Goal: Task Accomplishment & Management: Manage account settings

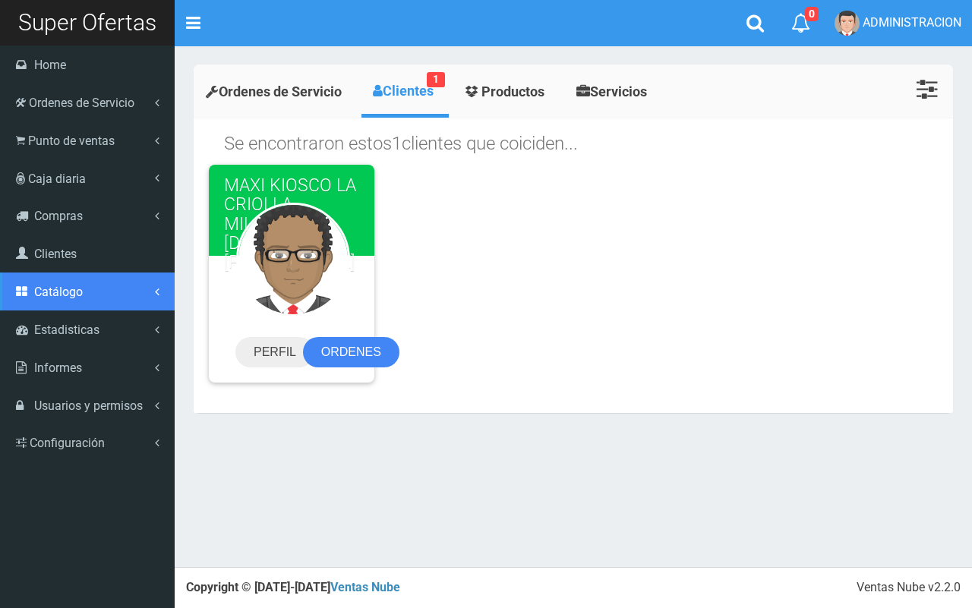
click at [74, 298] on span "Catálogo" at bounding box center [58, 292] width 49 height 14
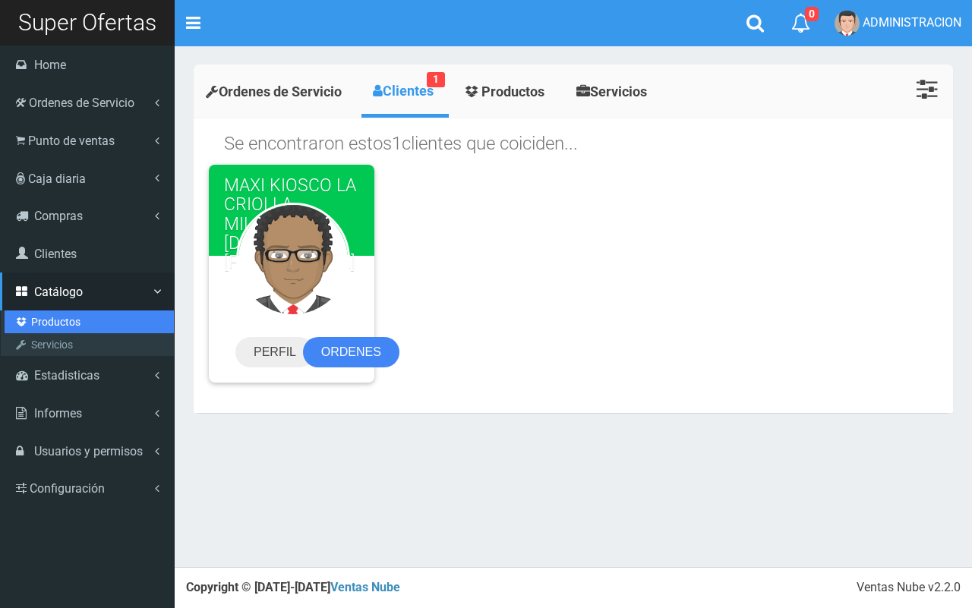
click at [61, 319] on link "Productos" at bounding box center [89, 322] width 169 height 23
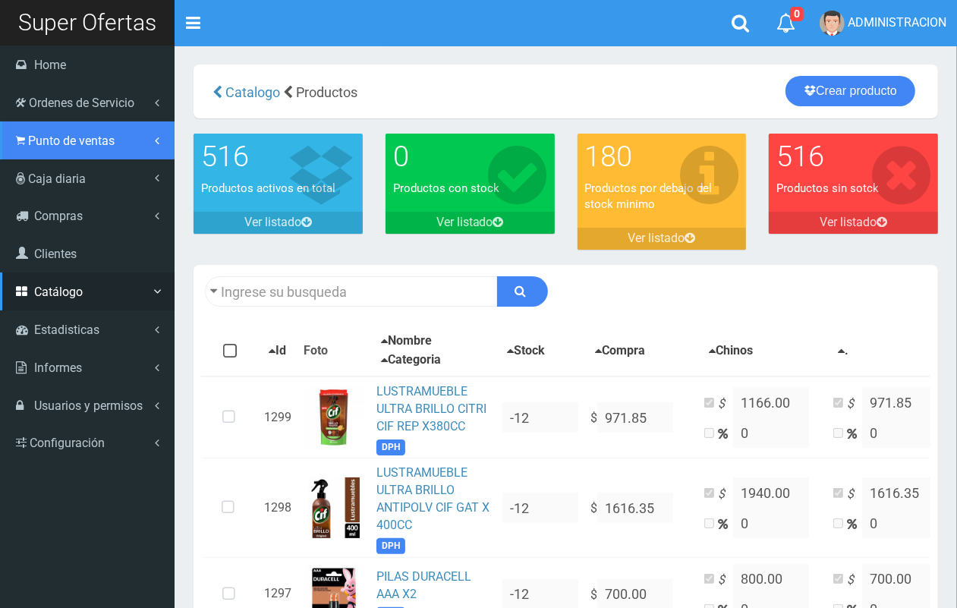
click at [106, 148] on link "Punto de ventas" at bounding box center [87, 140] width 175 height 38
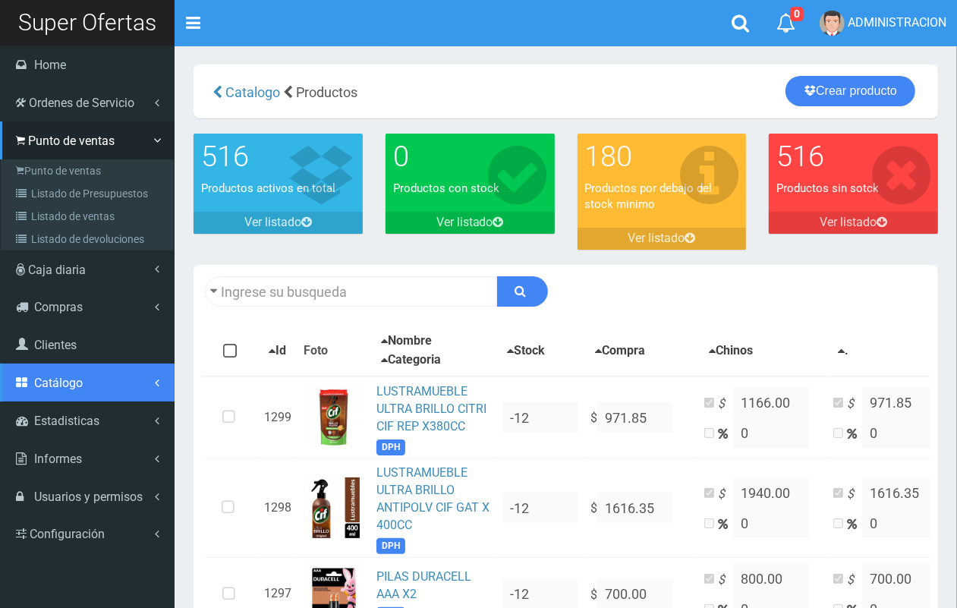
click at [62, 380] on span "Catálogo" at bounding box center [58, 383] width 49 height 14
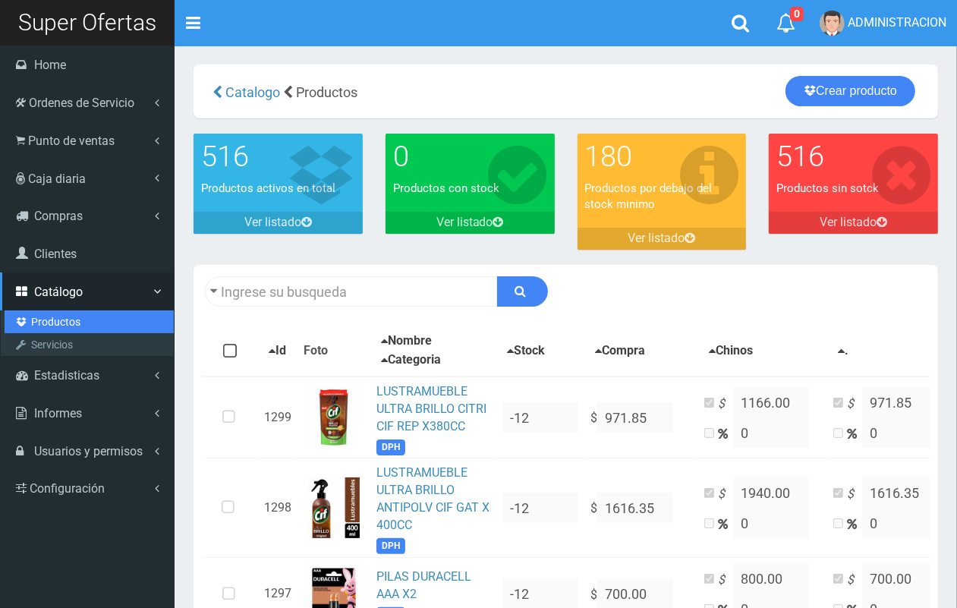
click at [68, 316] on link "Productos" at bounding box center [89, 322] width 169 height 23
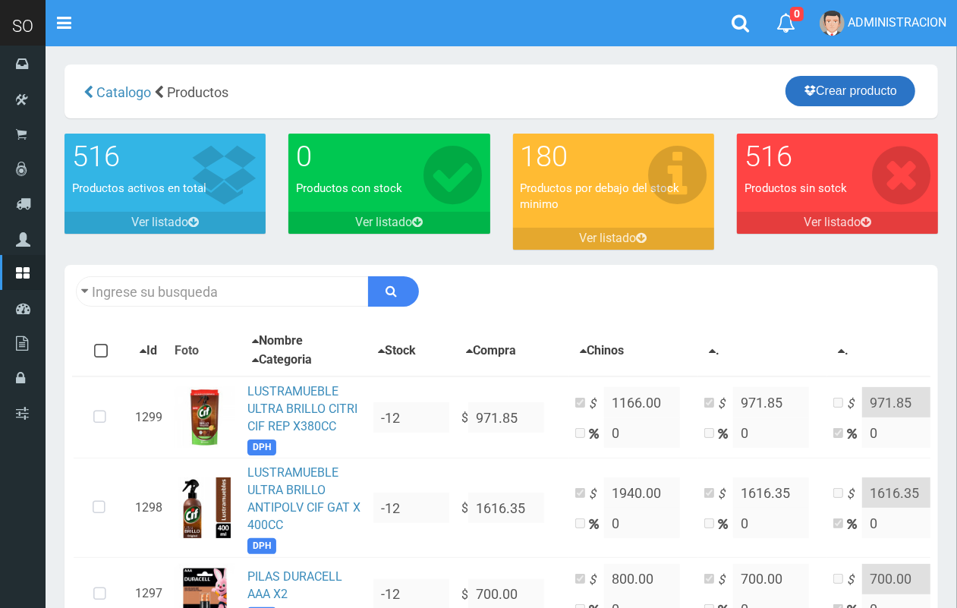
click at [840, 84] on link "Crear producto" at bounding box center [851, 91] width 130 height 30
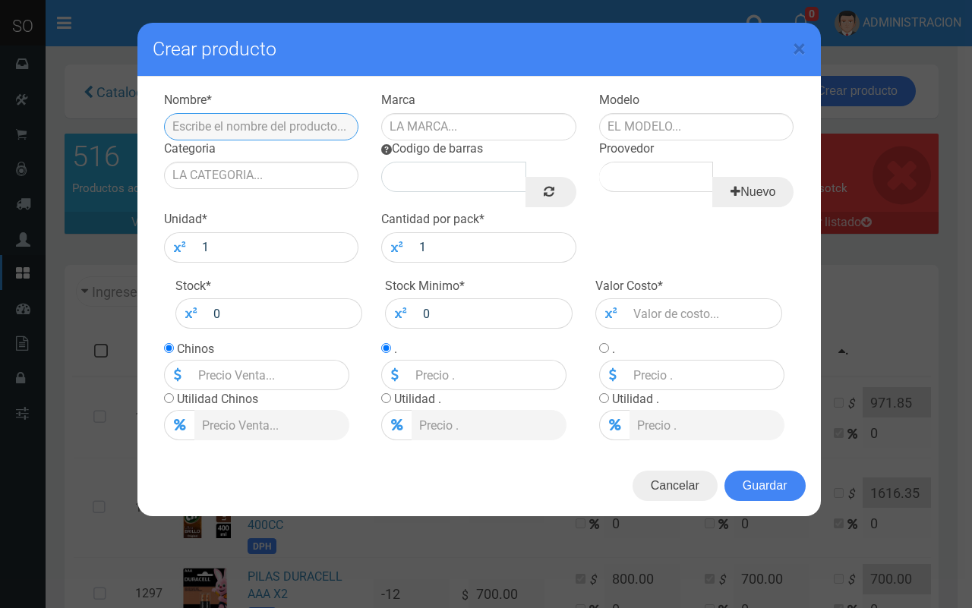
paste input "LIMPIADOR BANO DP CIF EXPERT X 450CC"
click at [203, 123] on input "LIMPIADOR BANO DP CIF EXPERT X 450CC" at bounding box center [261, 126] width 195 height 27
type input "LIMPIADOR BAÑO DP CIF EXPERT X 450CC"
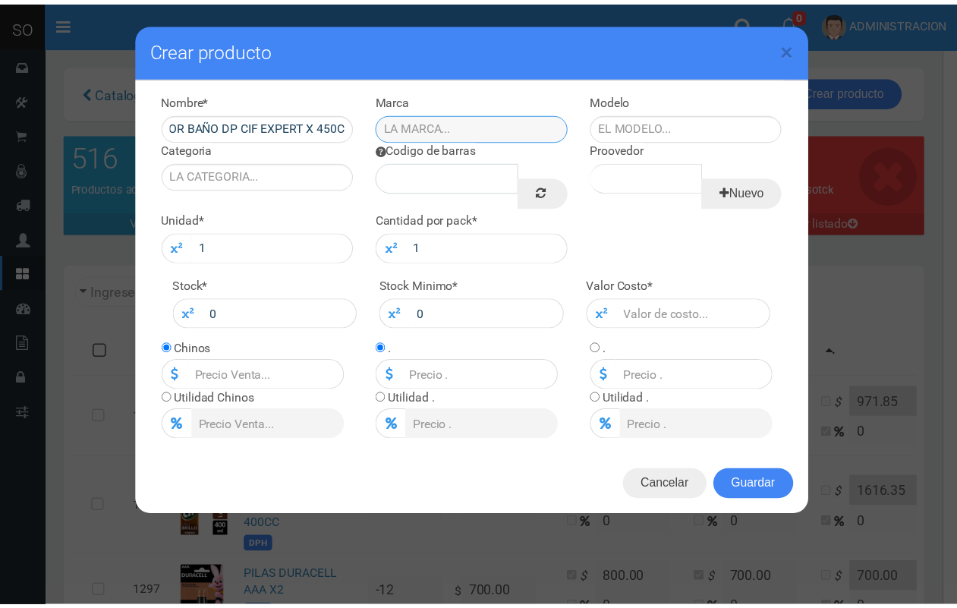
scroll to position [0, 0]
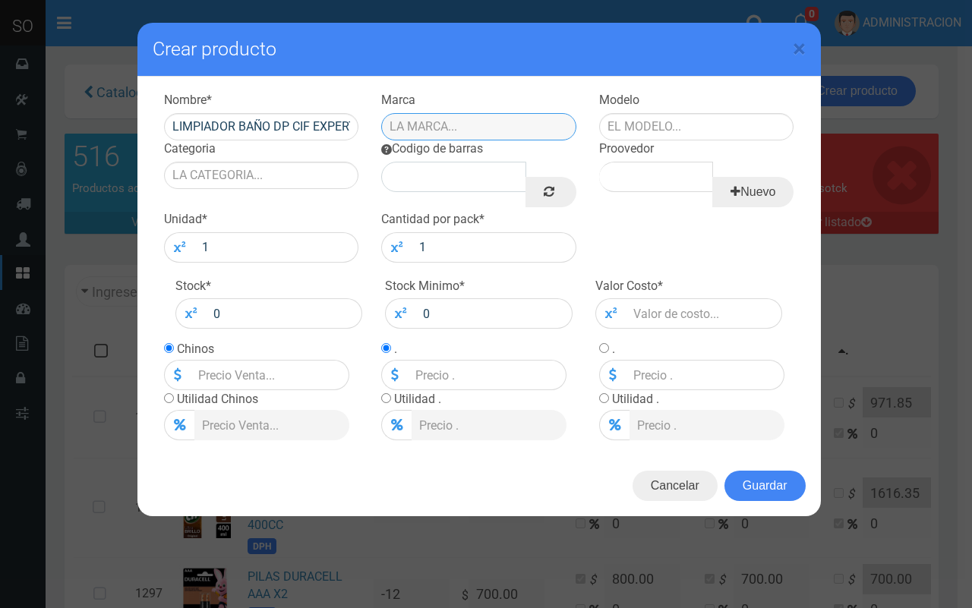
click at [424, 124] on input "text" at bounding box center [478, 126] width 195 height 27
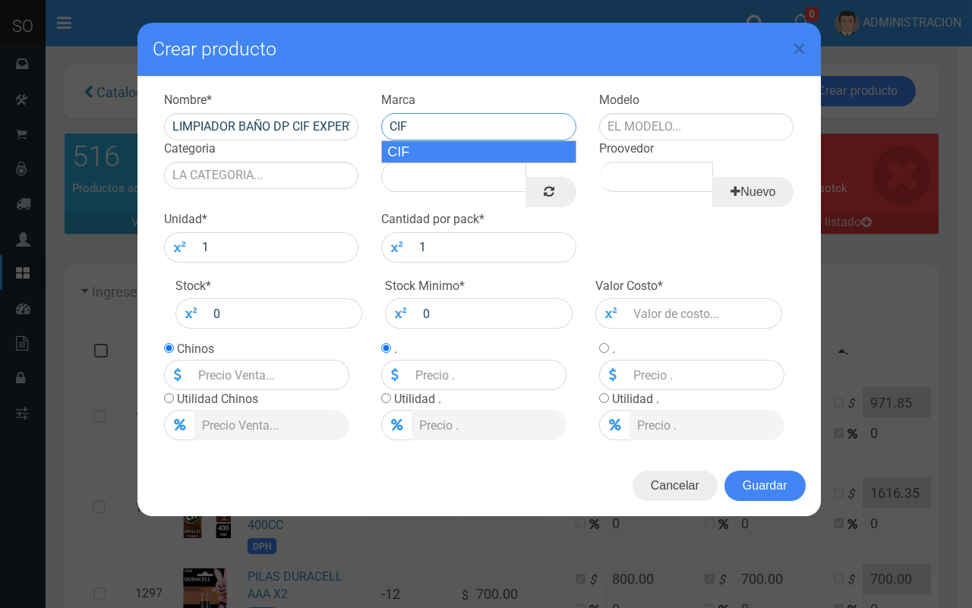
drag, startPoint x: 424, startPoint y: 154, endPoint x: 568, endPoint y: 142, distance: 144.8
click at [429, 153] on div "CIF" at bounding box center [478, 151] width 195 height 23
type input "CIF"
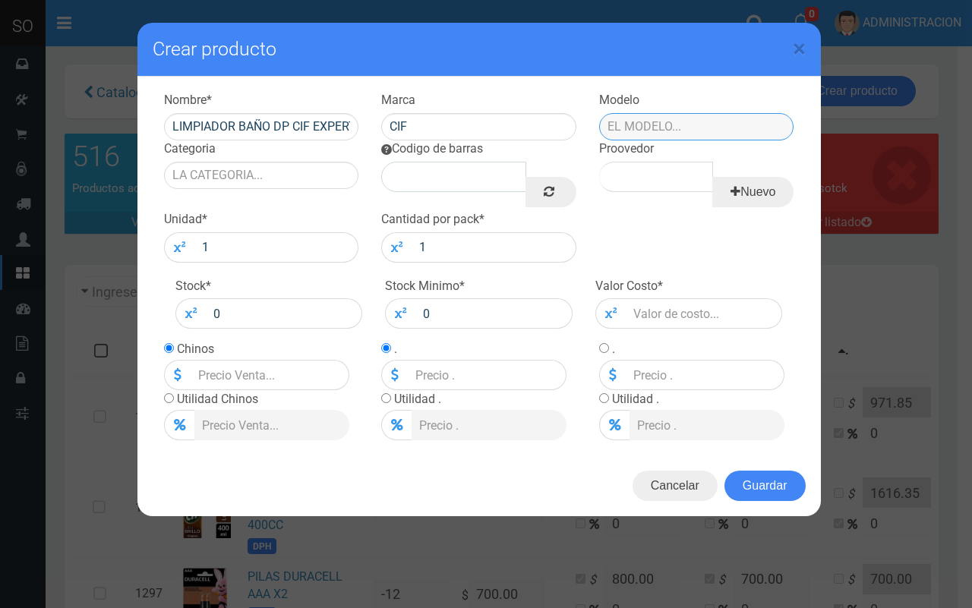
click at [659, 123] on input "text" at bounding box center [696, 126] width 195 height 27
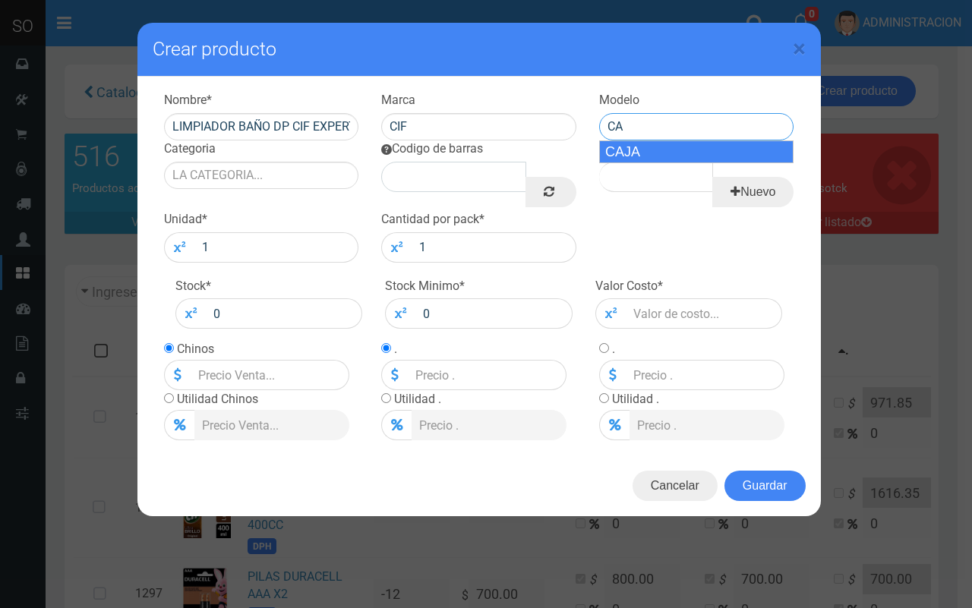
click at [661, 144] on div "CAJA" at bounding box center [696, 151] width 195 height 23
type input "CAJA"
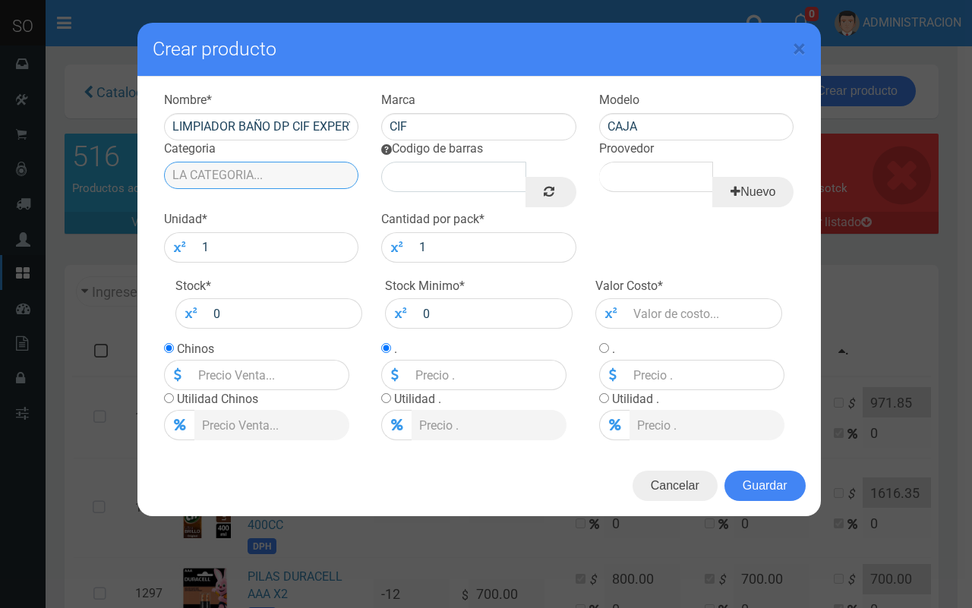
click at [321, 168] on input "Categoria" at bounding box center [261, 175] width 195 height 27
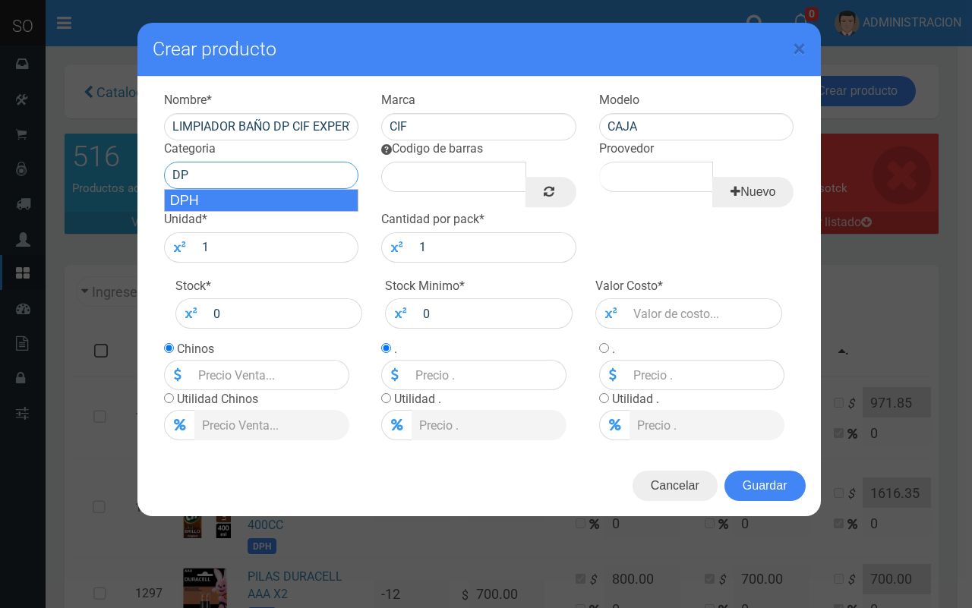
click at [320, 192] on div "DPH" at bounding box center [261, 200] width 195 height 23
type input "DPH"
click at [564, 184] on link at bounding box center [550, 192] width 50 height 30
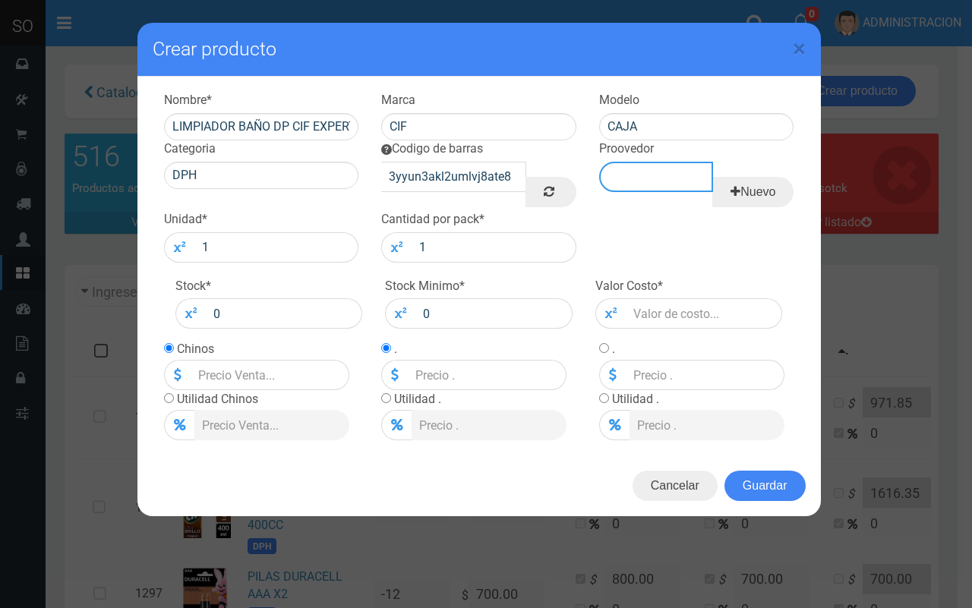
click at [665, 172] on input "Proovedor" at bounding box center [656, 177] width 114 height 30
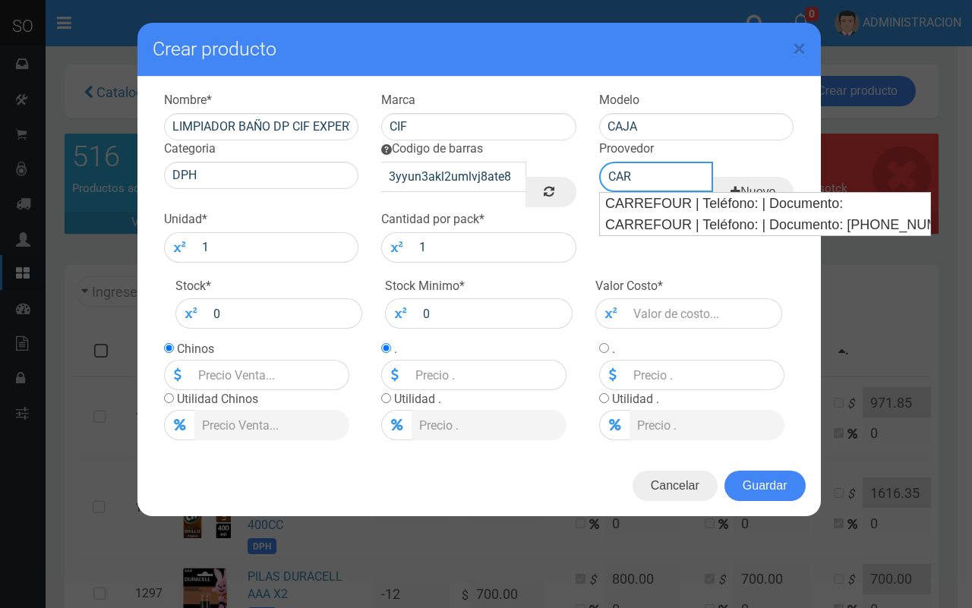
click at [666, 203] on div "CARREFOUR | Teléfono: | Documento:" at bounding box center [765, 203] width 330 height 21
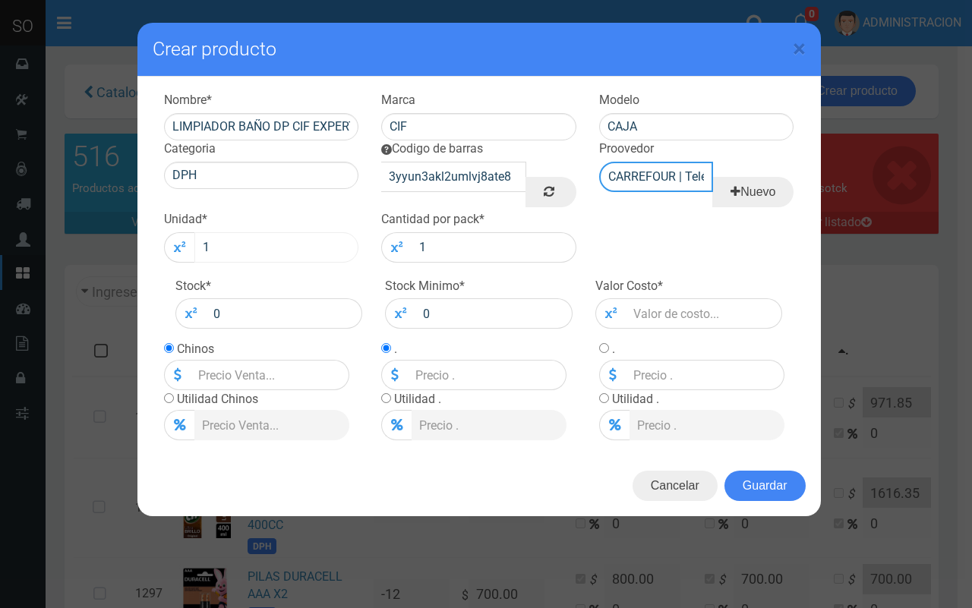
type input "CARREFOUR | Teléfono: | Documento:"
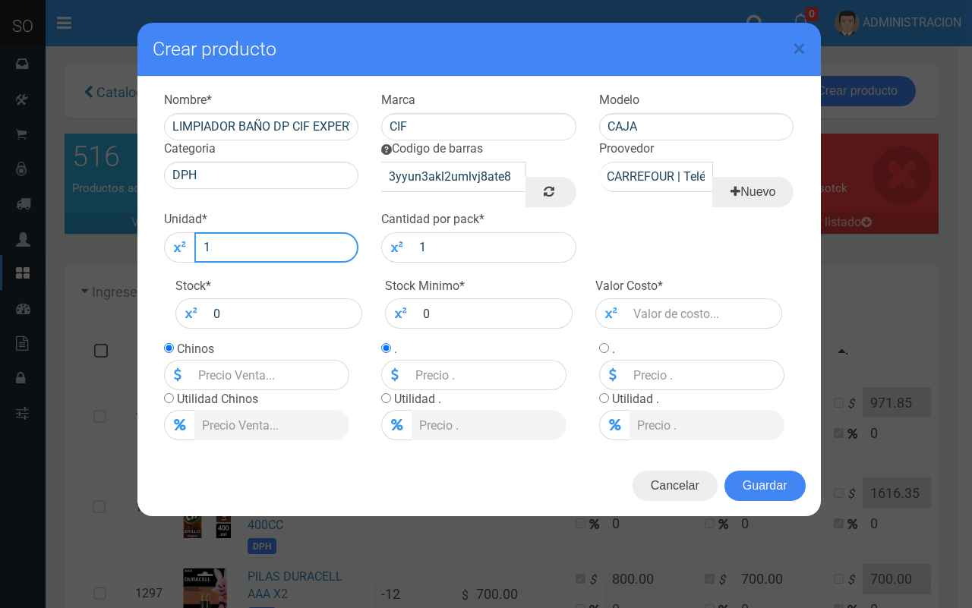
click at [285, 260] on input "1" at bounding box center [276, 247] width 165 height 30
type input "15"
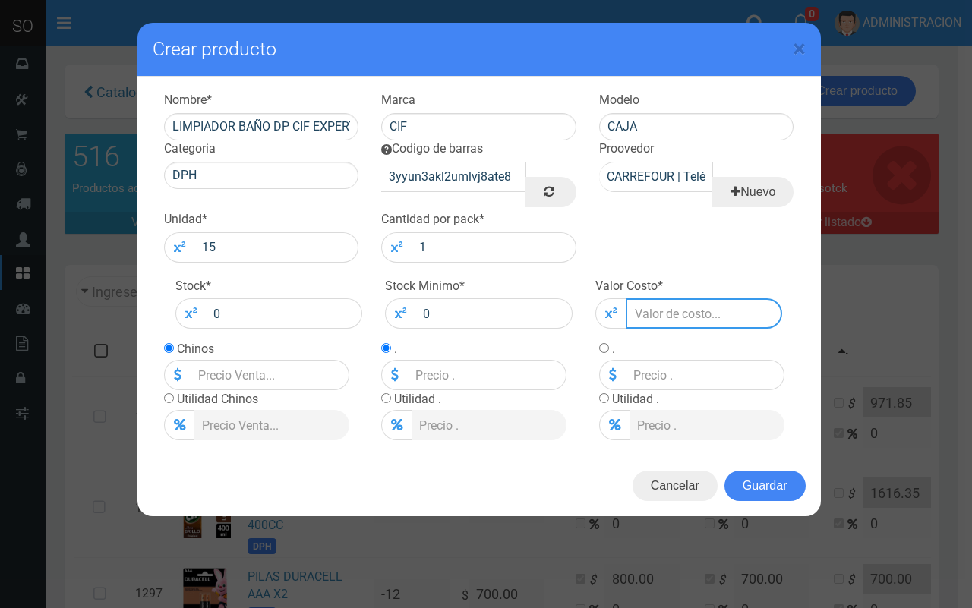
click at [740, 325] on input "number" at bounding box center [704, 313] width 157 height 30
type input "6"
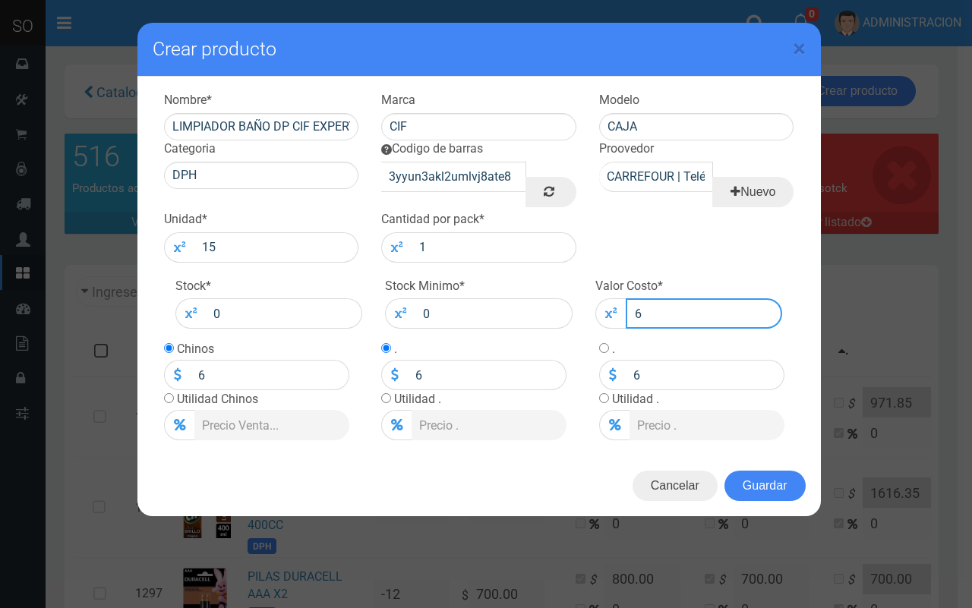
type input "69"
type input "697"
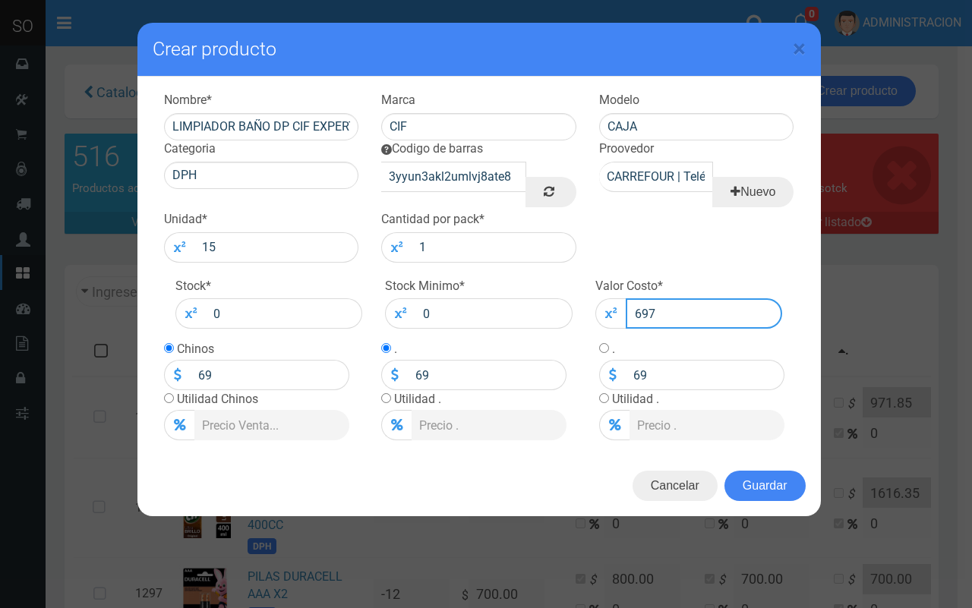
type input "697"
type input "697.4"
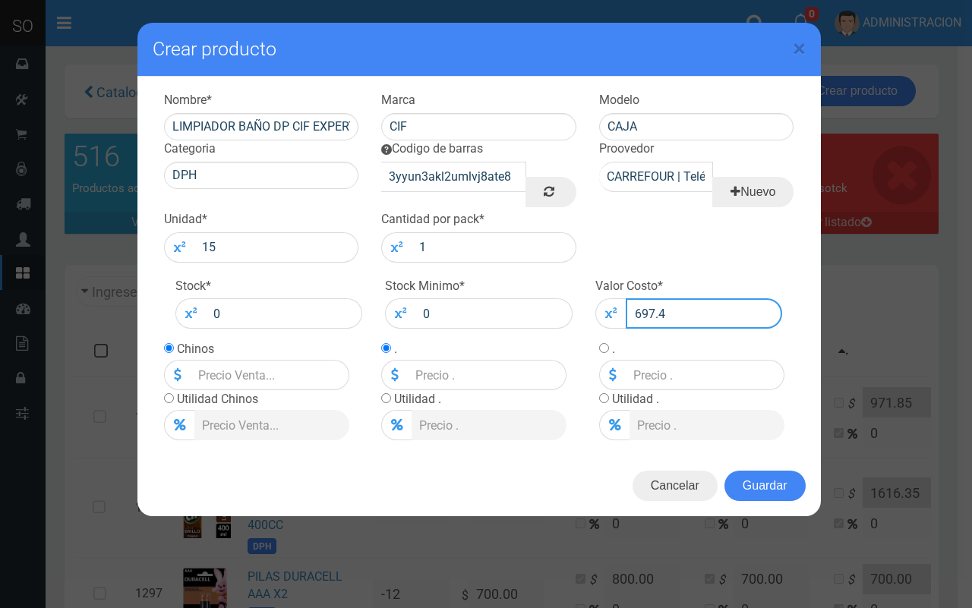
type input "697.4"
type input "697.42"
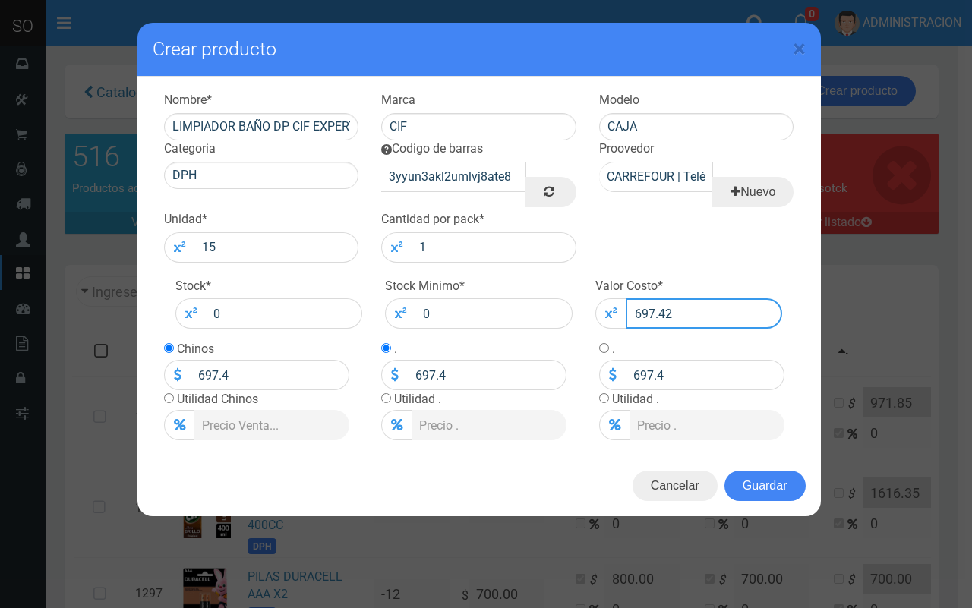
type input "697.42"
click at [167, 396] on input "radio" at bounding box center [169, 398] width 10 height 10
radio input "true"
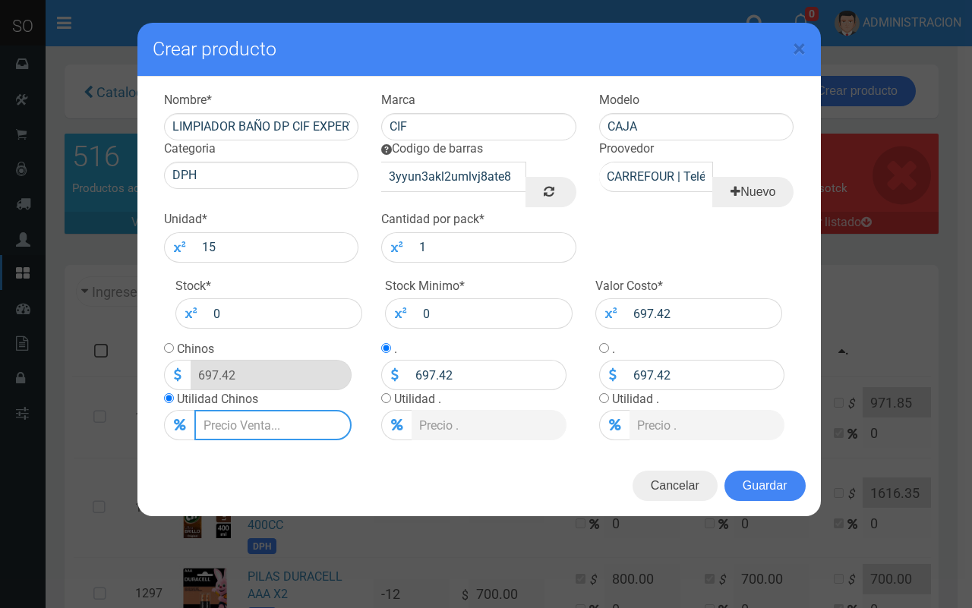
click at [228, 421] on input "Lista de precios" at bounding box center [272, 425] width 157 height 30
type input "2"
type input "711.3684"
type input "20"
type input "836.904"
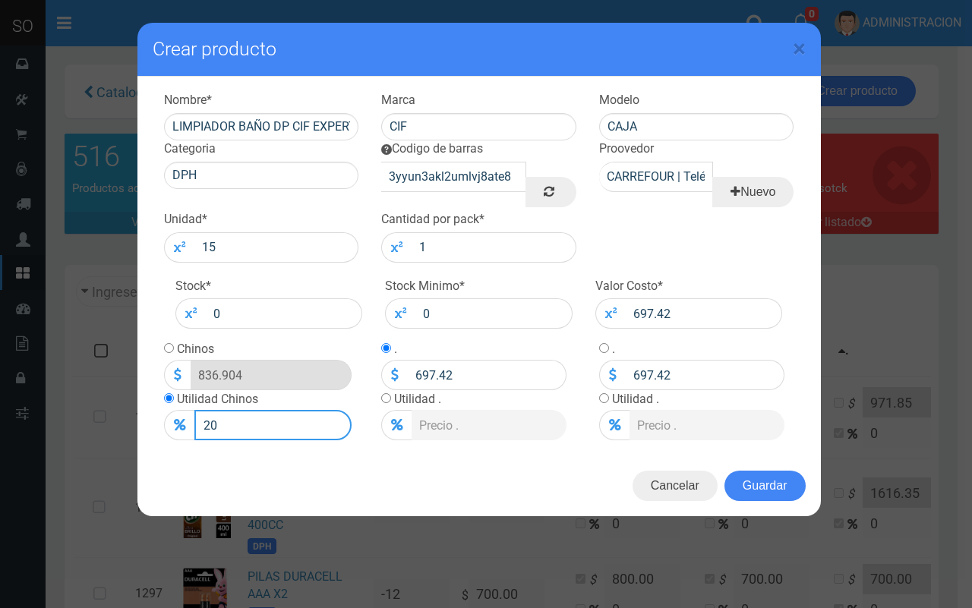
type input "20"
click at [169, 345] on input "radio" at bounding box center [169, 348] width 10 height 10
radio input "true"
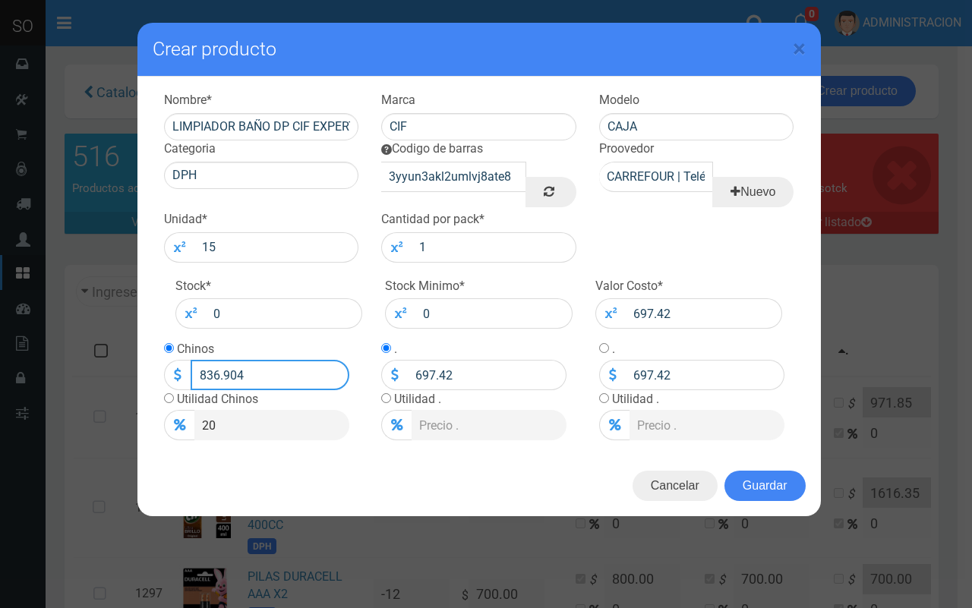
drag, startPoint x: 240, startPoint y: 376, endPoint x: 214, endPoint y: 373, distance: 26.0
click at [214, 373] on input "836.904" at bounding box center [270, 375] width 159 height 30
type input "837"
type input "837.00"
click at [771, 486] on button "Guardar" at bounding box center [764, 486] width 81 height 30
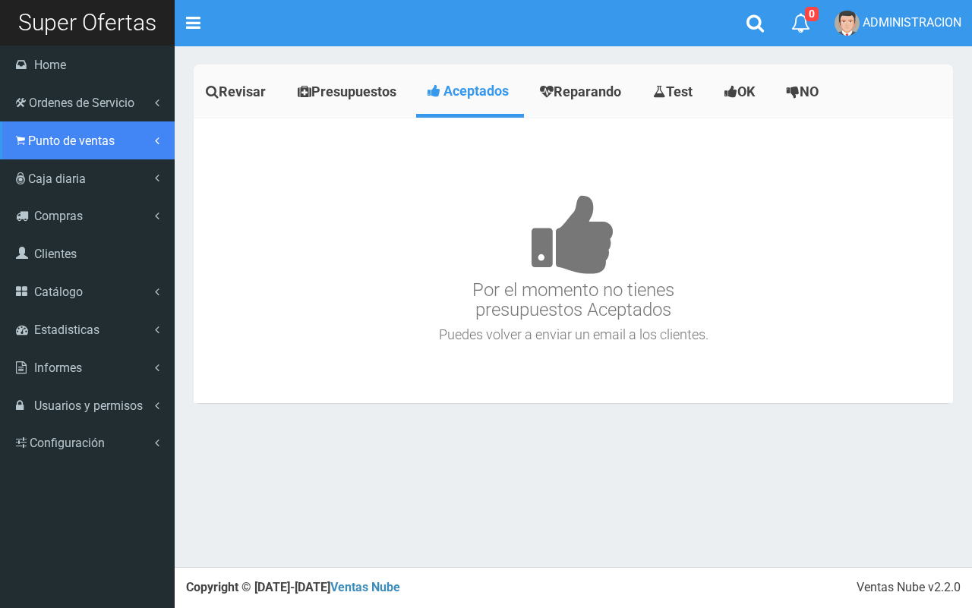
drag, startPoint x: 27, startPoint y: 139, endPoint x: 43, endPoint y: 163, distance: 29.1
click at [28, 139] on span "Punto de ventas" at bounding box center [71, 141] width 87 height 14
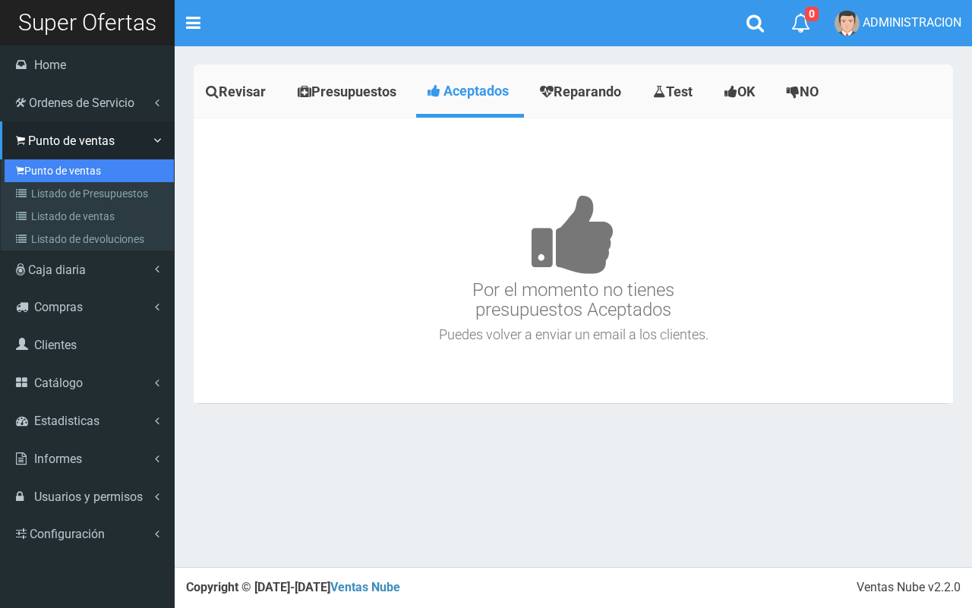
click at [43, 163] on link "Punto de ventas" at bounding box center [89, 170] width 169 height 23
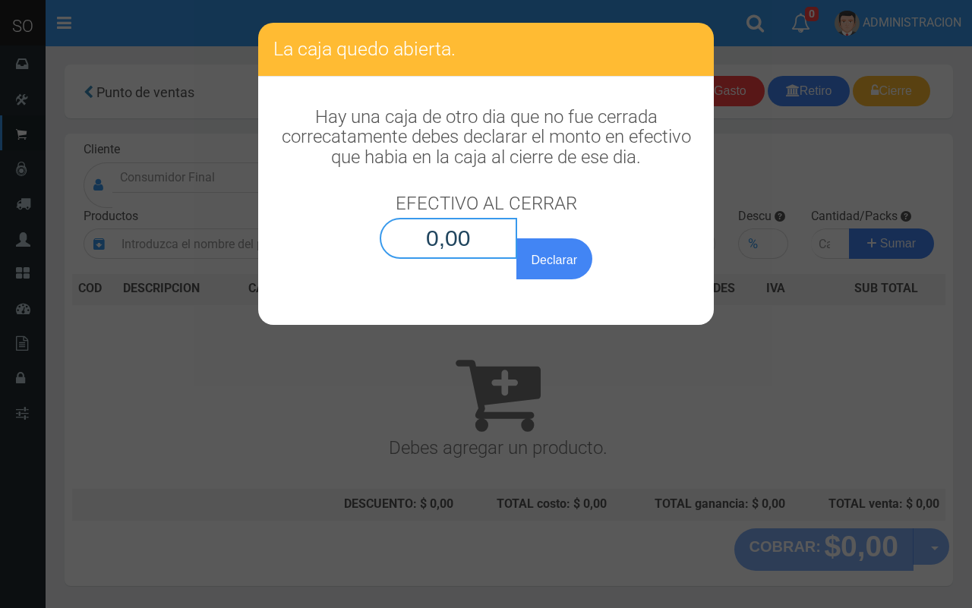
click at [483, 233] on input "0,00" at bounding box center [448, 238] width 137 height 41
type input "0,01"
click at [516, 238] on button "Declarar" at bounding box center [554, 258] width 76 height 41
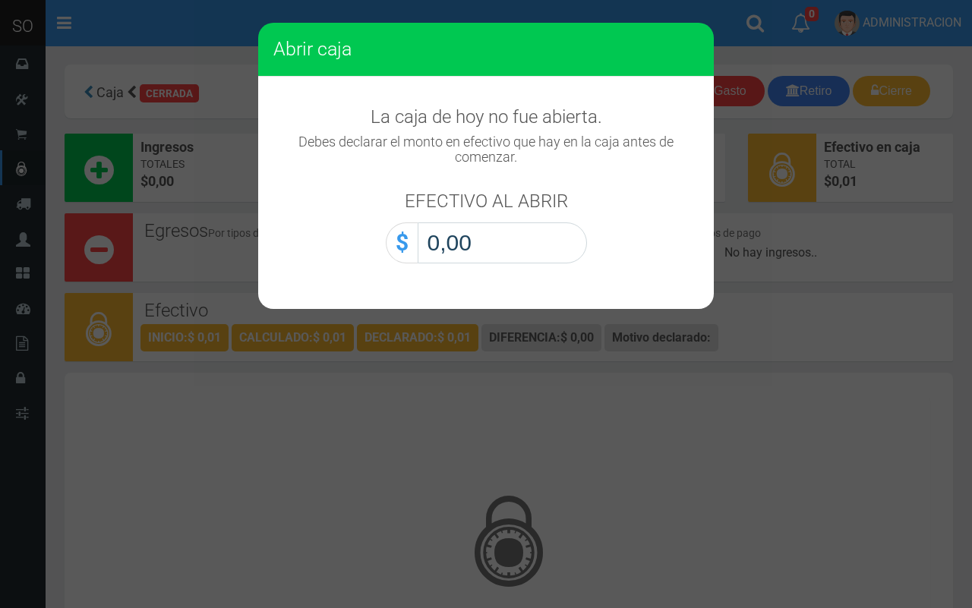
click at [521, 257] on input "0,00" at bounding box center [502, 242] width 169 height 41
type input "0,01"
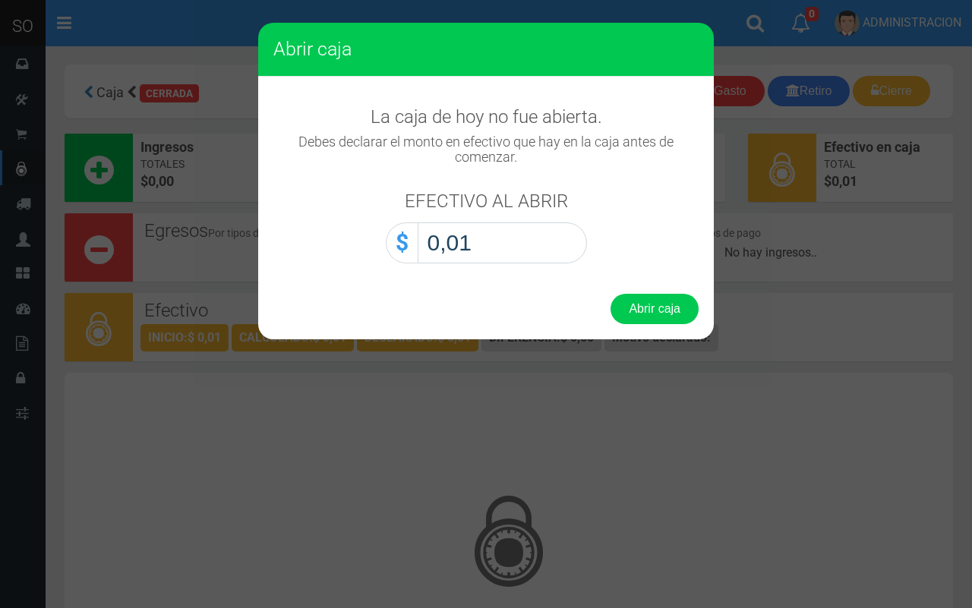
click at [610, 294] on button "Abrir caja" at bounding box center [654, 309] width 88 height 30
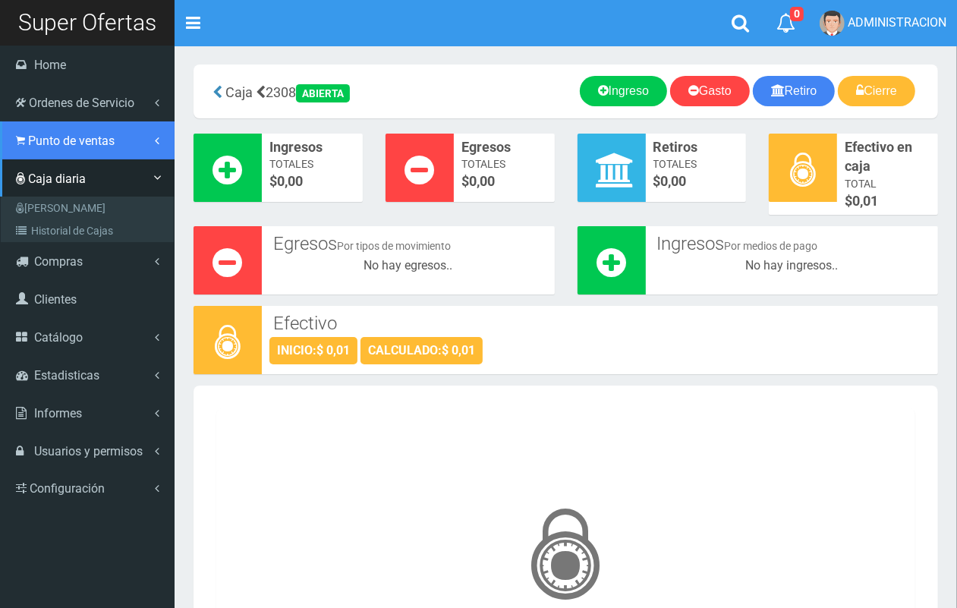
click at [65, 149] on link "Punto de ventas" at bounding box center [87, 140] width 175 height 38
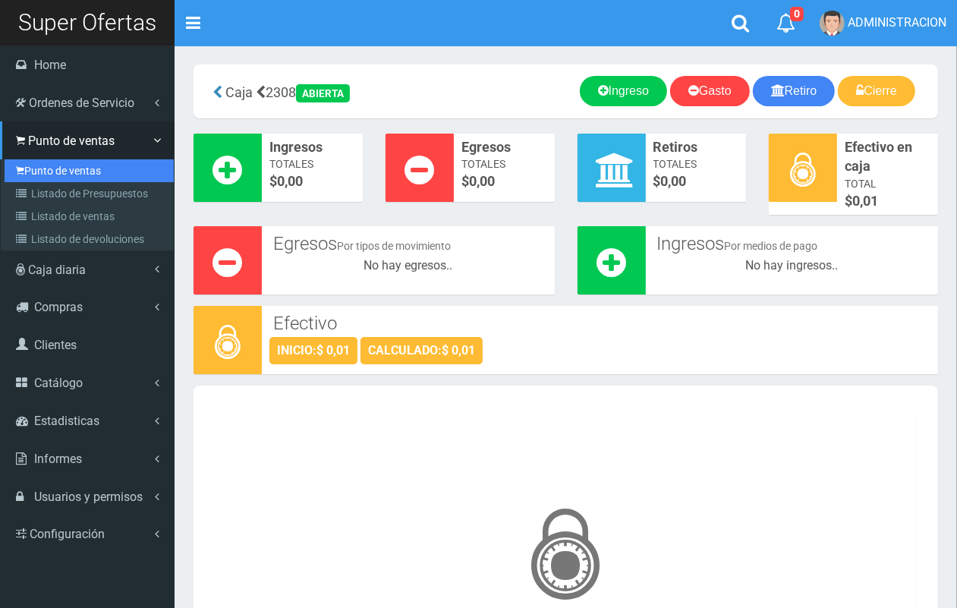
click at [70, 173] on link "Punto de ventas" at bounding box center [89, 170] width 169 height 23
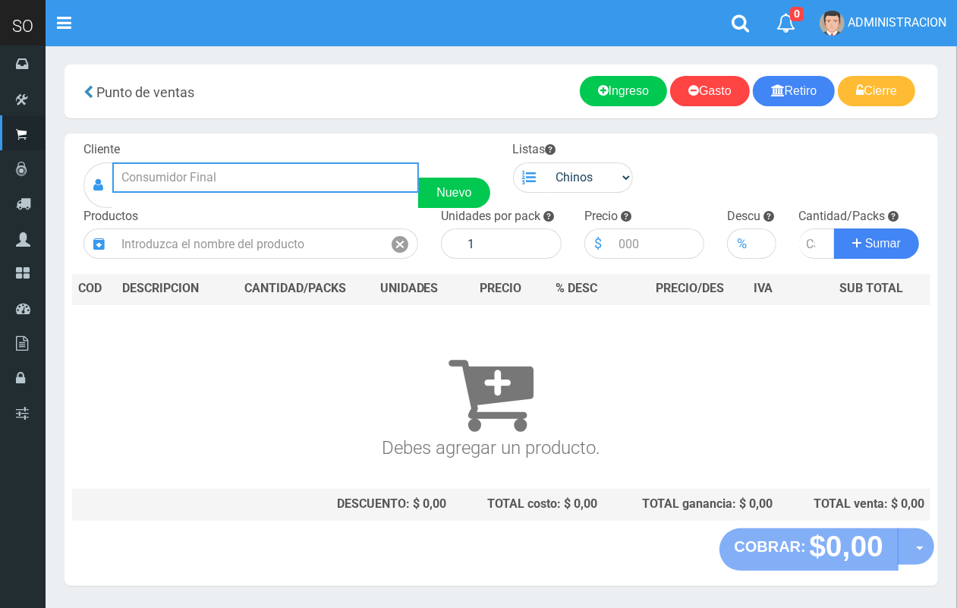
click at [283, 176] on input "text" at bounding box center [265, 177] width 307 height 30
drag, startPoint x: 245, startPoint y: 175, endPoint x: 157, endPoint y: 175, distance: 88.1
click at [157, 175] on input "SUPER 88" at bounding box center [265, 177] width 307 height 30
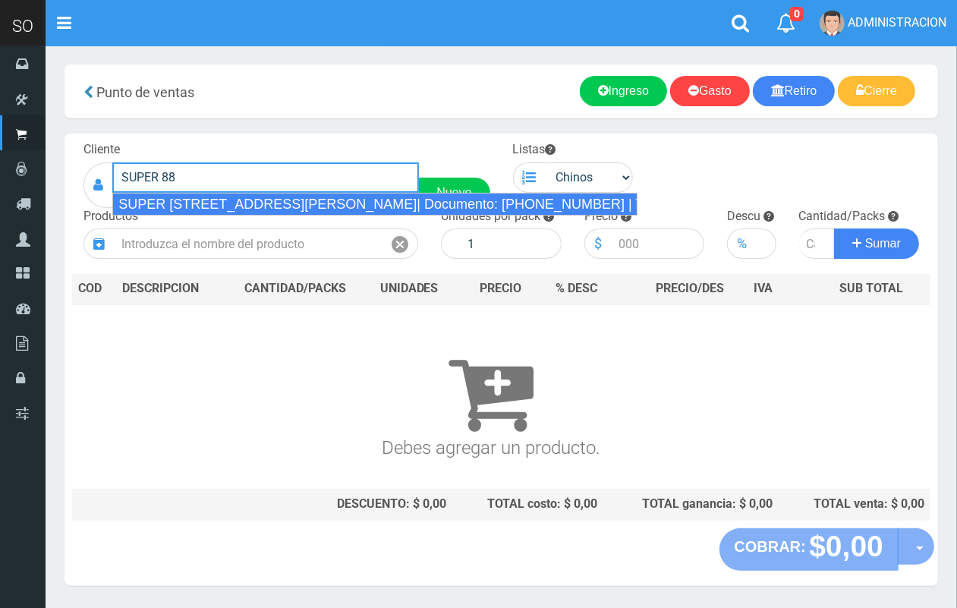
click at [206, 203] on div "SUPER 88 CALLE 32 2800 SOFIA (ZARATE)| Documento: 5466333669 | Teléfono:" at bounding box center [374, 204] width 525 height 23
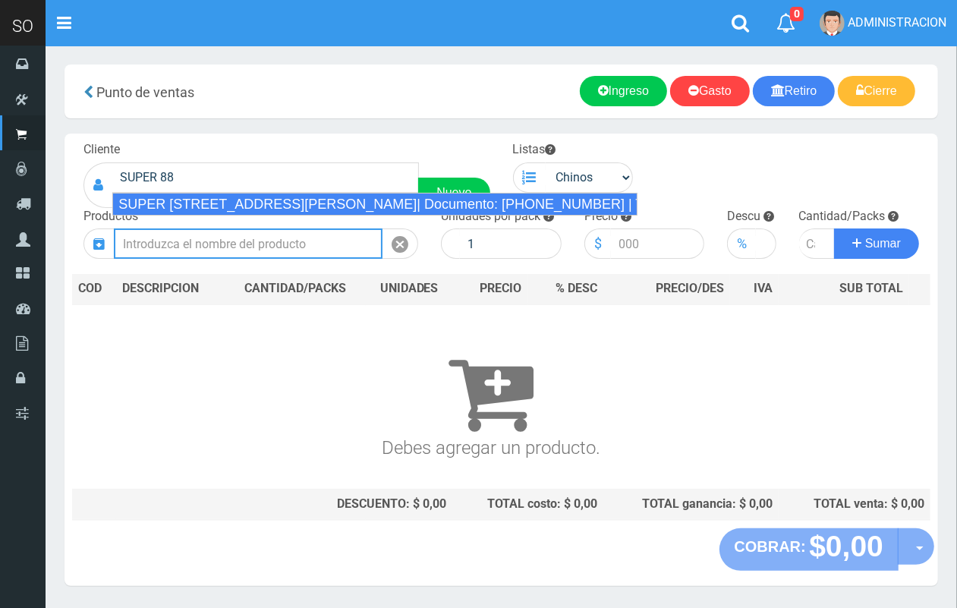
type input "SUPER 88 CALLE 32 2800 SOFIA (ZARATE)| Documento: 5466333669 | Teléfono:"
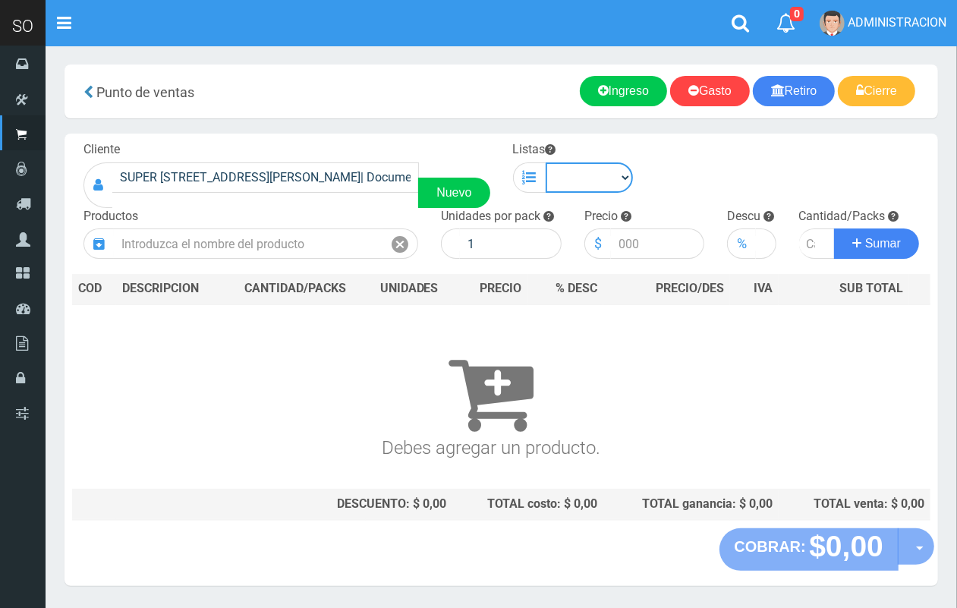
click at [609, 187] on select "Chinos . ." at bounding box center [590, 177] width 88 height 30
select select "1"
click at [546, 162] on select "Chinos . ." at bounding box center [590, 177] width 88 height 30
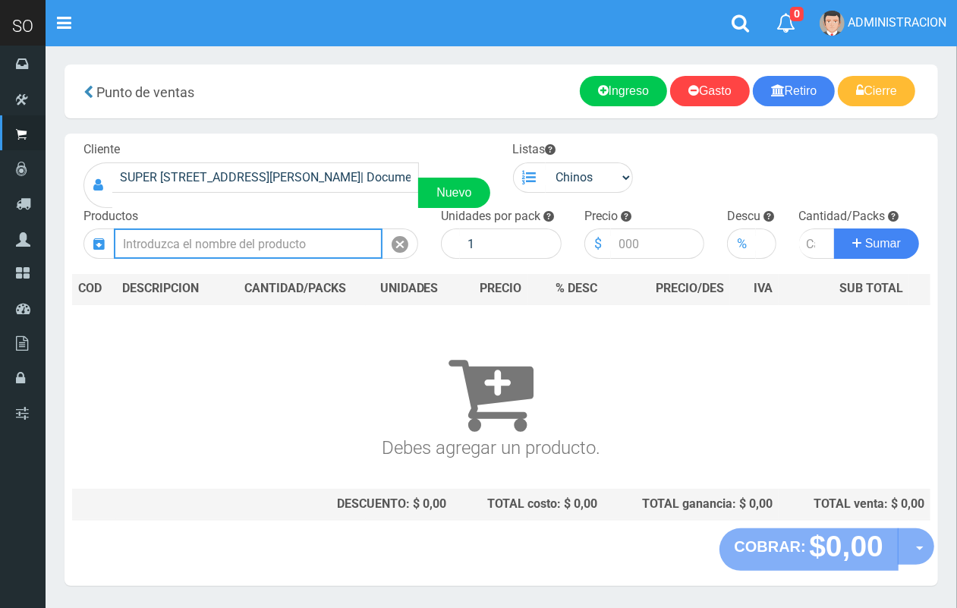
click at [298, 237] on input "text" at bounding box center [248, 244] width 269 height 30
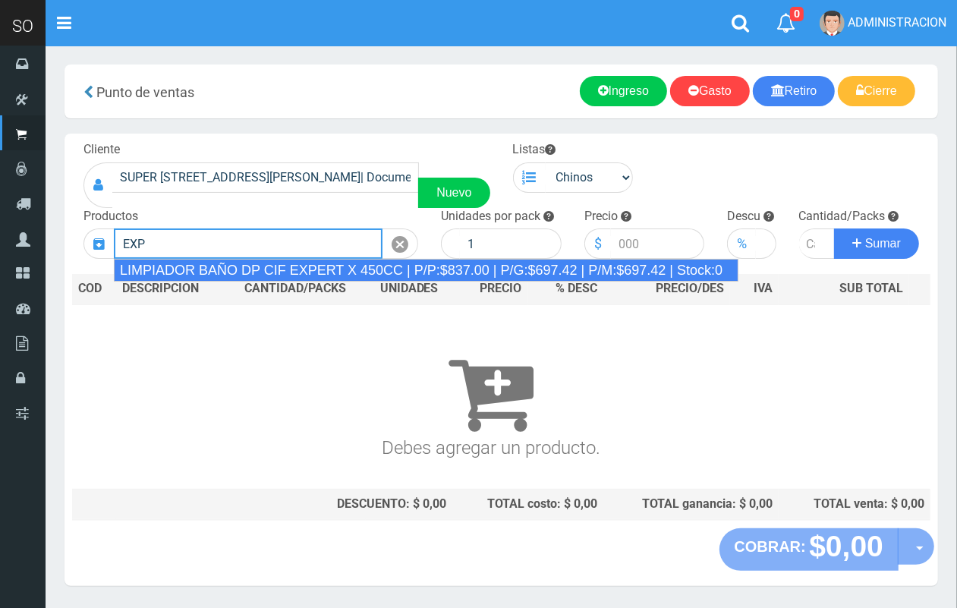
click at [320, 270] on div "LIMPIADOR BAÑO DP CIF EXPERT X 450CC | P/P:$837.00 | P/G:$697.42 | P/M:$697.42 …" at bounding box center [426, 270] width 625 height 23
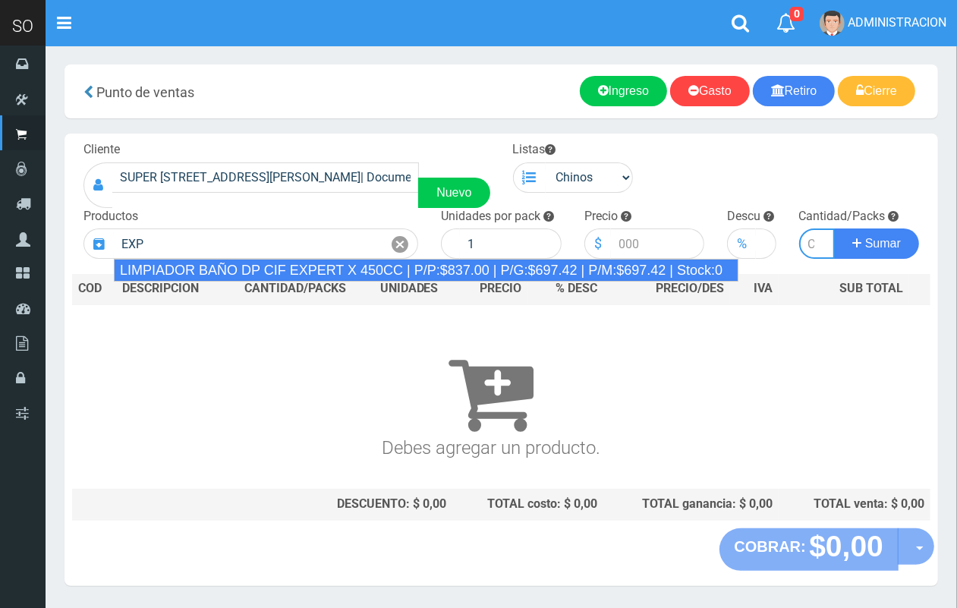
type input "LIMPIADOR BAÑO DP CIF EXPERT X 450CC | P/P:$837.00 | P/G:$697.42 | P/M:$697.42 …"
type input "15"
type input "837.00"
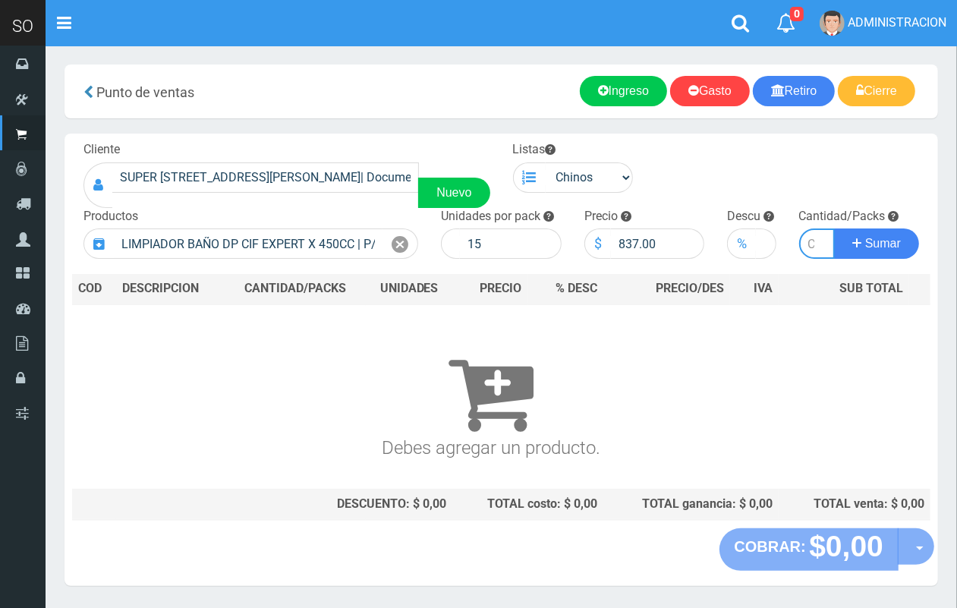
type input "1"
type input "5"
click at [834, 229] on button "Sumar" at bounding box center [876, 244] width 85 height 30
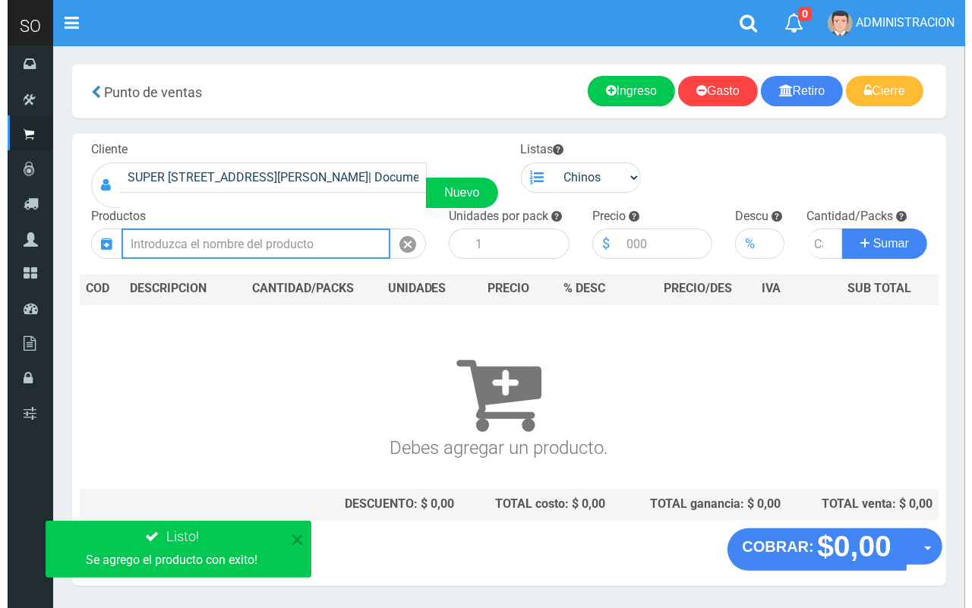
scroll to position [0, 0]
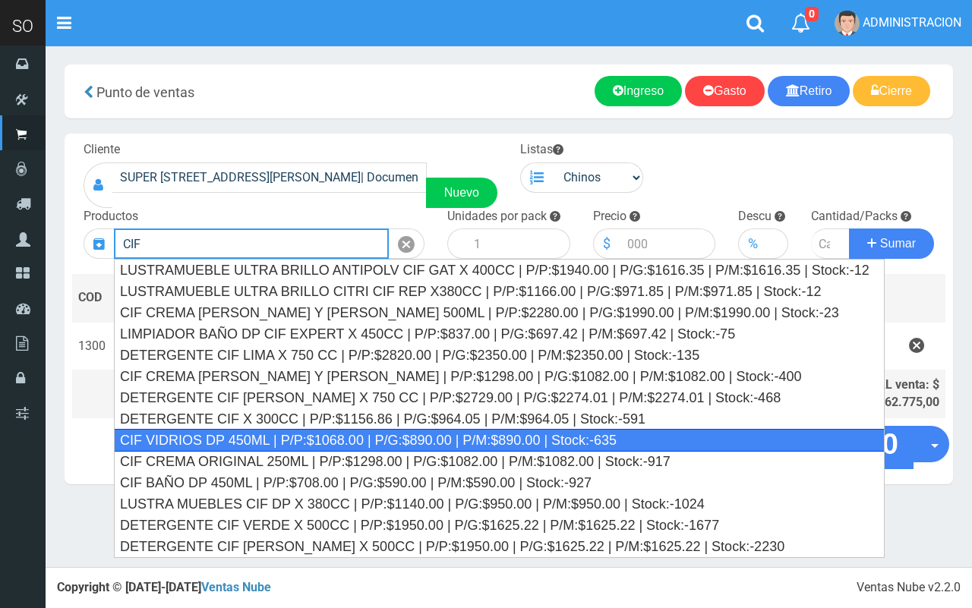
click at [220, 437] on div "CIF VIDRIOS DP 450ML | P/P:$1068.00 | P/G:$890.00 | P/M:$890.00 | Stock:-635" at bounding box center [499, 440] width 771 height 23
type input "CIF VIDRIOS DP 450ML | P/P:$1068.00 | P/G:$890.00 | P/M:$890.00 | Stock:-635"
type input "15"
type input "1068.00"
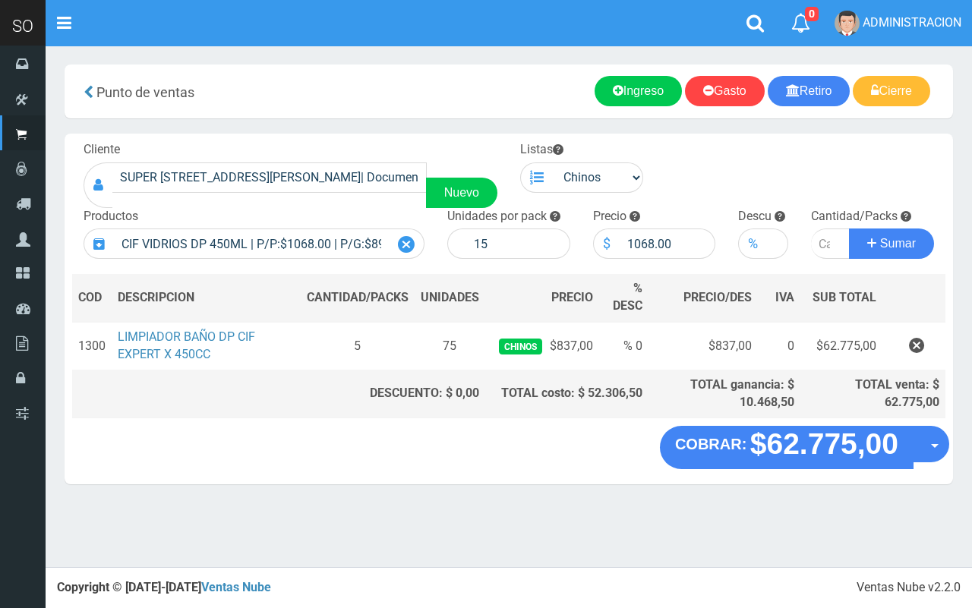
click at [403, 248] on icon at bounding box center [406, 245] width 17 height 22
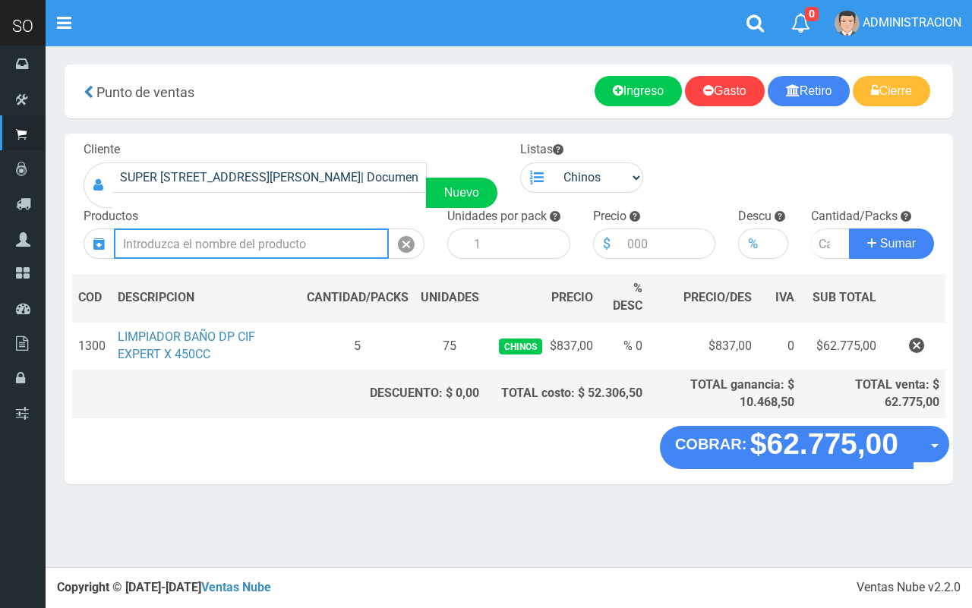
type input "C"
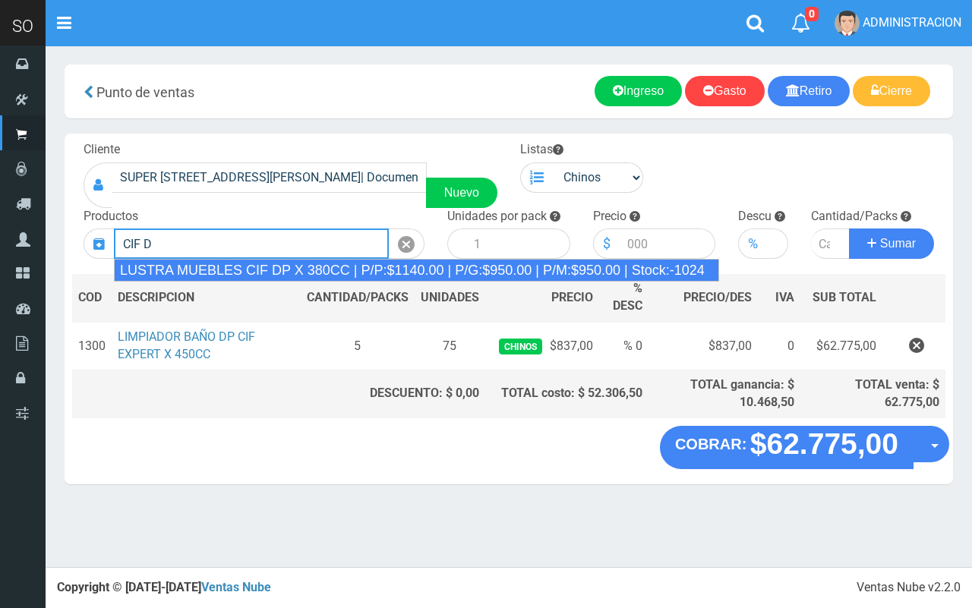
click at [271, 271] on div "LUSTRA MUEBLES CIF DP X 380CC | P/P:$1140.00 | P/G:$950.00 | P/M:$950.00 | Stoc…" at bounding box center [416, 270] width 605 height 23
type input "LUSTRA MUEBLES CIF DP X 380CC | P/P:$1140.00 | P/G:$950.00 | P/M:$950.00 | Stoc…"
type input "15"
type input "1140.00"
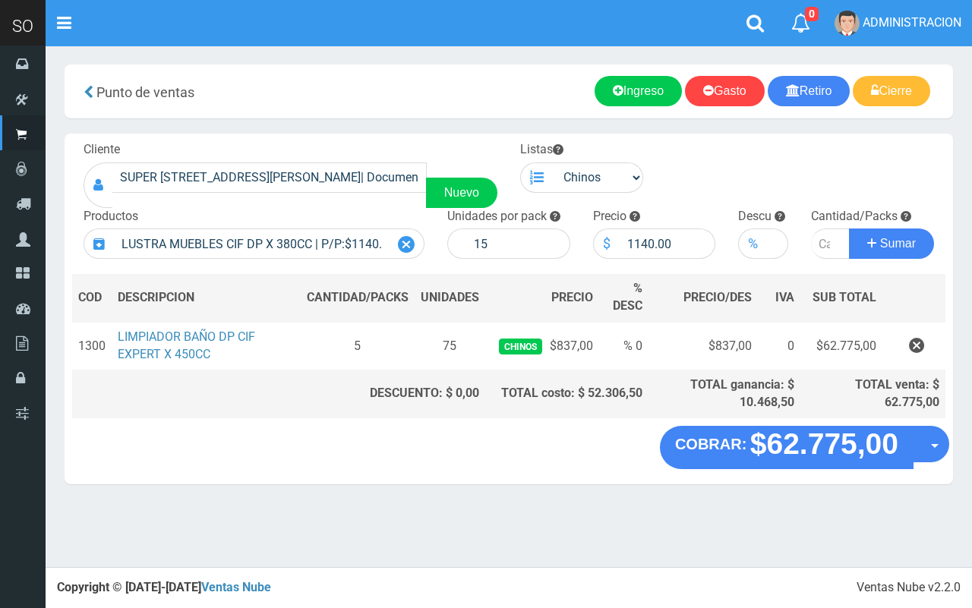
click at [414, 244] on icon at bounding box center [406, 245] width 17 height 22
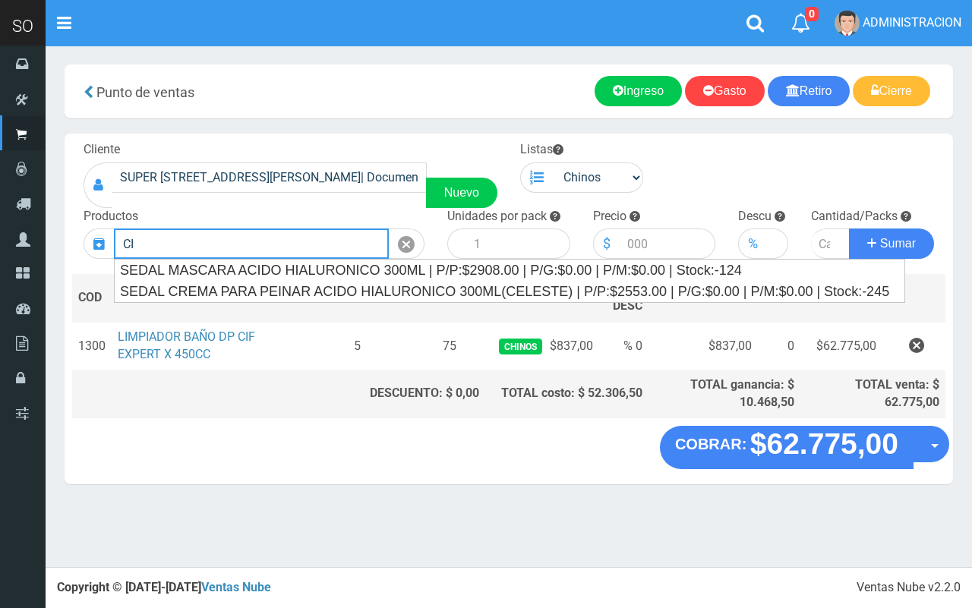
type input "C"
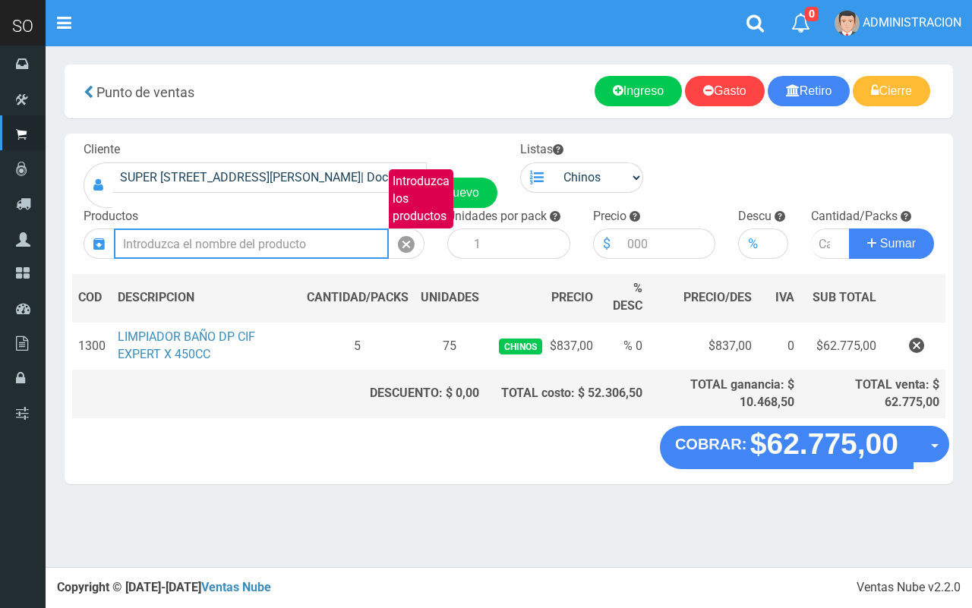
type input "I"
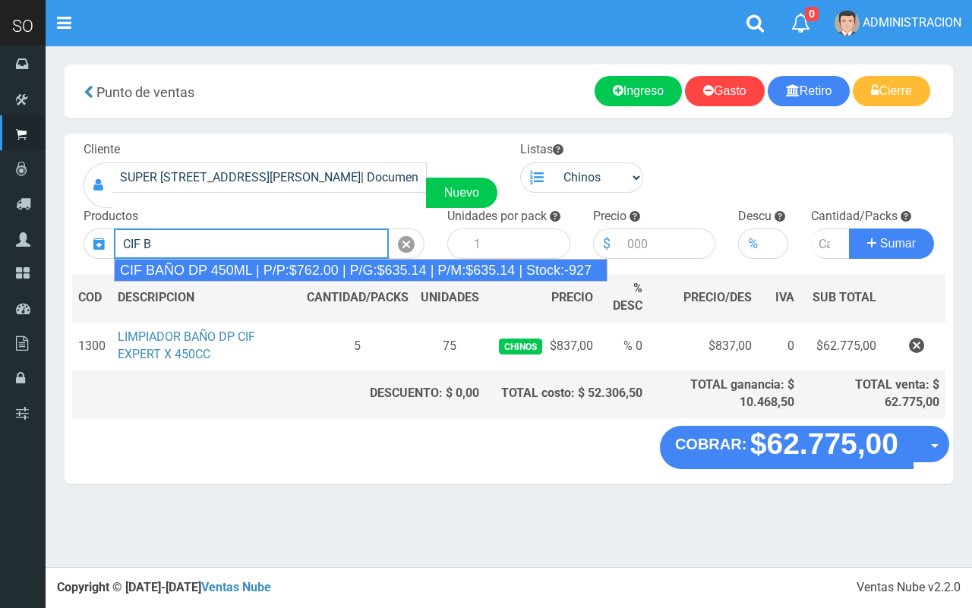
click at [200, 273] on div "CIF BAÑO DP 450ML | P/P:$762.00 | P/G:$635.14 | P/M:$635.14 | Stock:-927" at bounding box center [360, 270] width 493 height 23
type input "CIF BAÑO DP 450ML | P/P:$762.00 | P/G:$635.14 | P/M:$635.14 | Stock:-927"
type input "15"
type input "762.00"
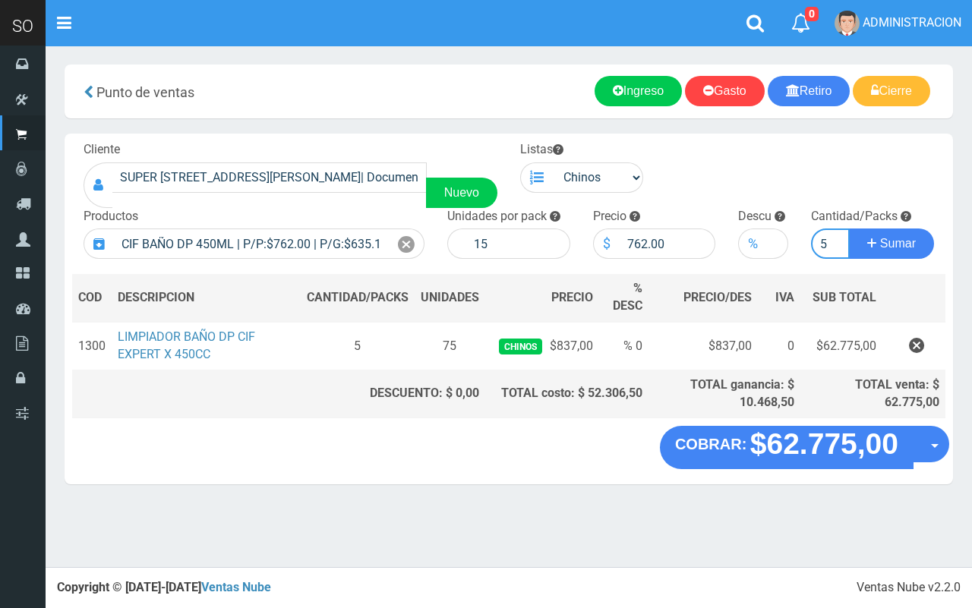
type input "5"
click at [849, 229] on button "Sumar" at bounding box center [891, 244] width 85 height 30
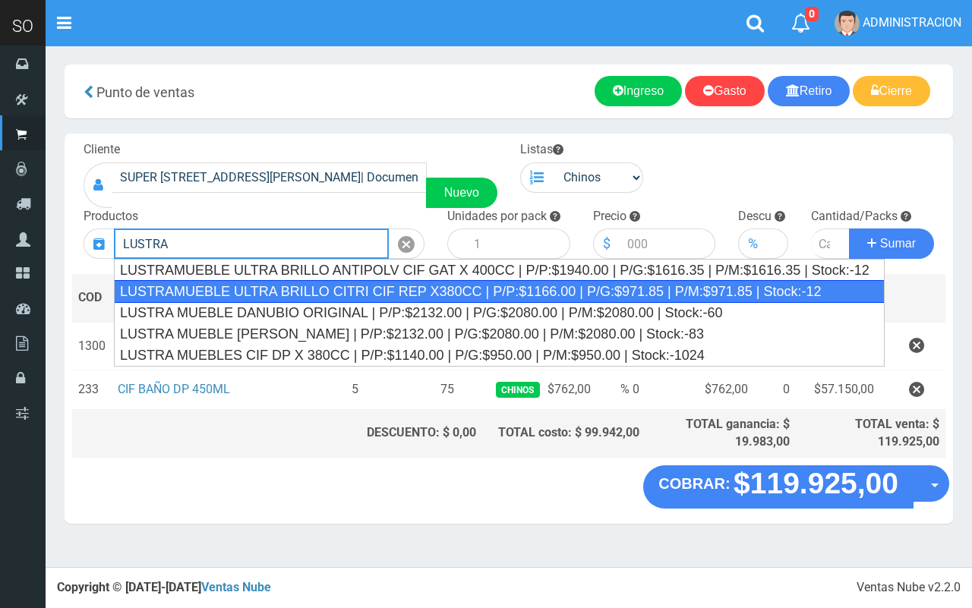
click at [342, 293] on div "LUSTRAMUEBLE ULTRA BRILLO CITRI CIF REP X380CC | P/P:$1166.00 | P/G:$971.85 | P…" at bounding box center [499, 291] width 771 height 23
type input "LUSTRAMUEBLE ULTRA BRILLO CITRI CIF REP X380CC | P/P:$1166.00 | P/G:$971.85 | P…"
type input "12"
type input "1166.00"
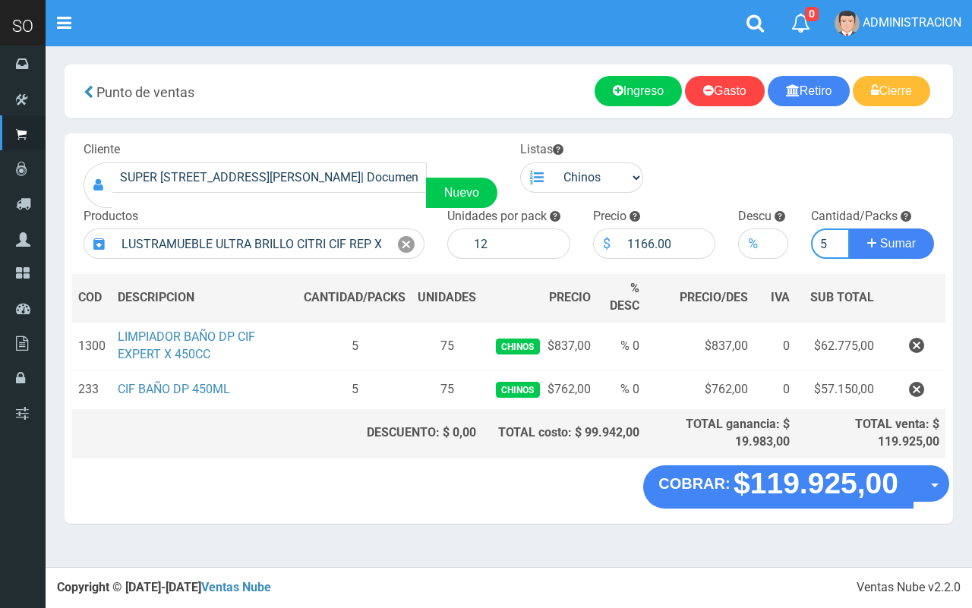
type input "5"
click at [849, 229] on button "Sumar" at bounding box center [891, 244] width 85 height 30
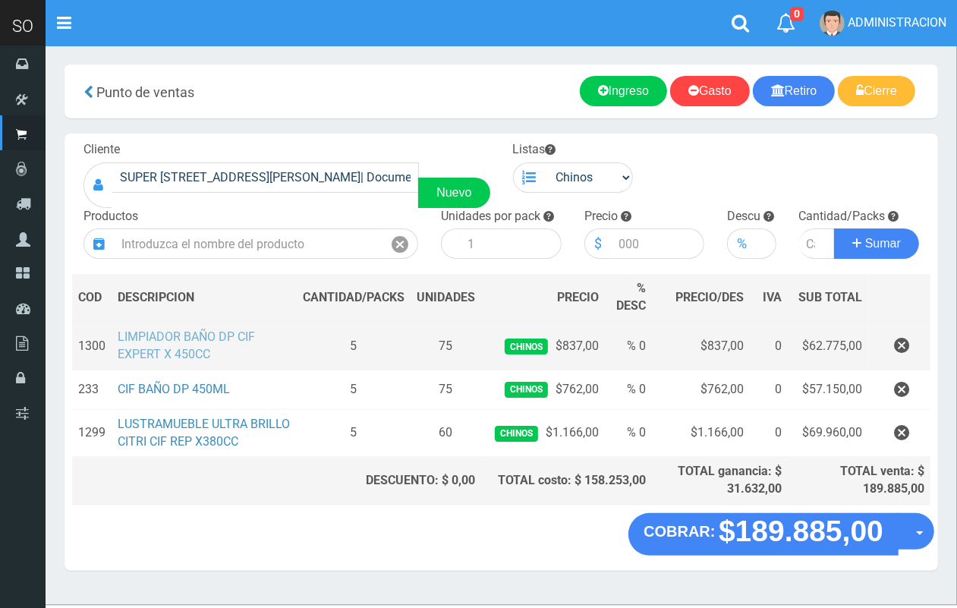
click at [140, 342] on link "LIMPIADOR BAÑO DP CIF EXPERT X 450CC" at bounding box center [186, 345] width 137 height 32
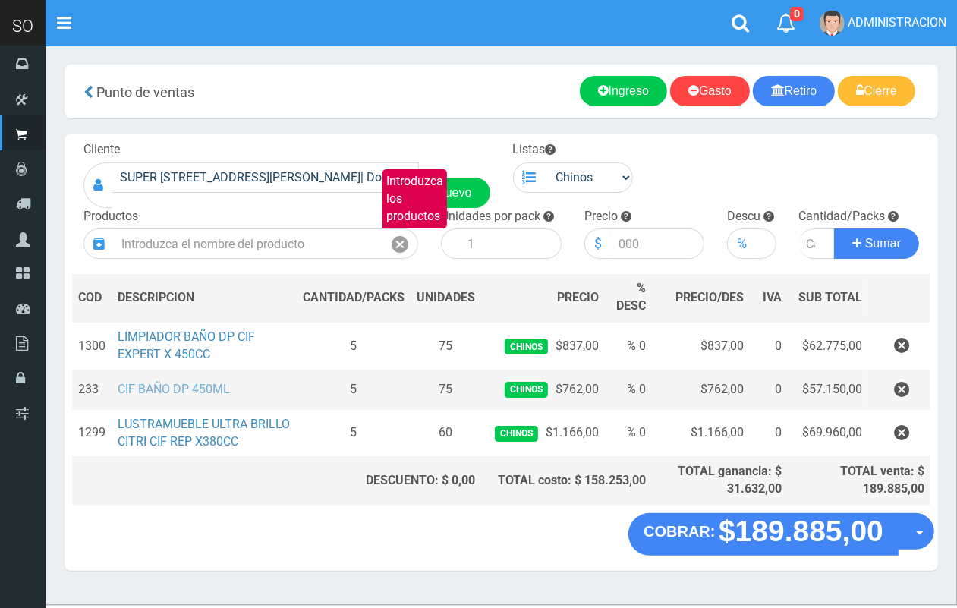
click at [175, 387] on link "CIF BAÑO DP 450ML" at bounding box center [174, 389] width 112 height 14
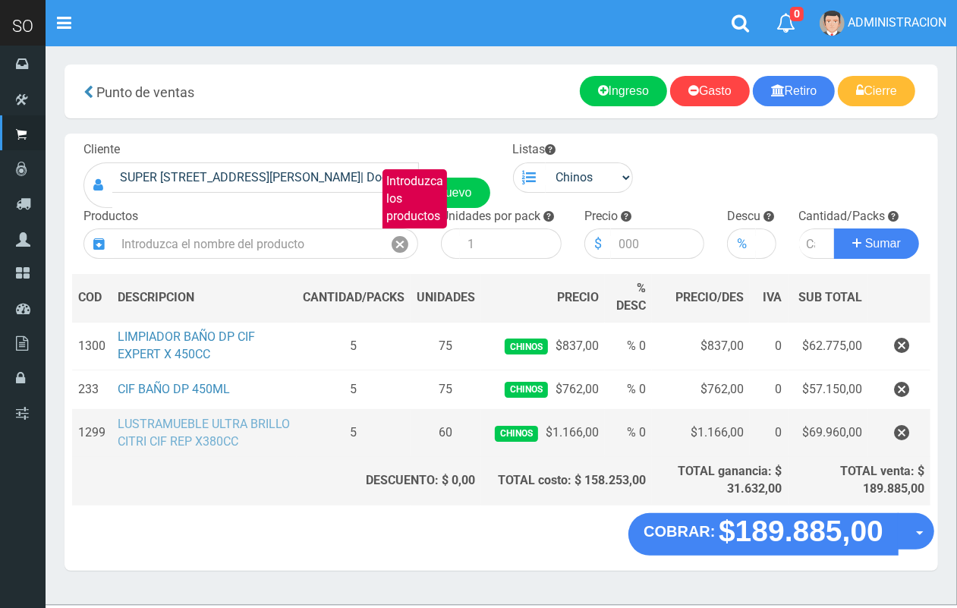
click at [238, 426] on link "LUSTRAMUEBLE ULTRA BRILLO CITRI CIF REP X380CC" at bounding box center [204, 433] width 172 height 32
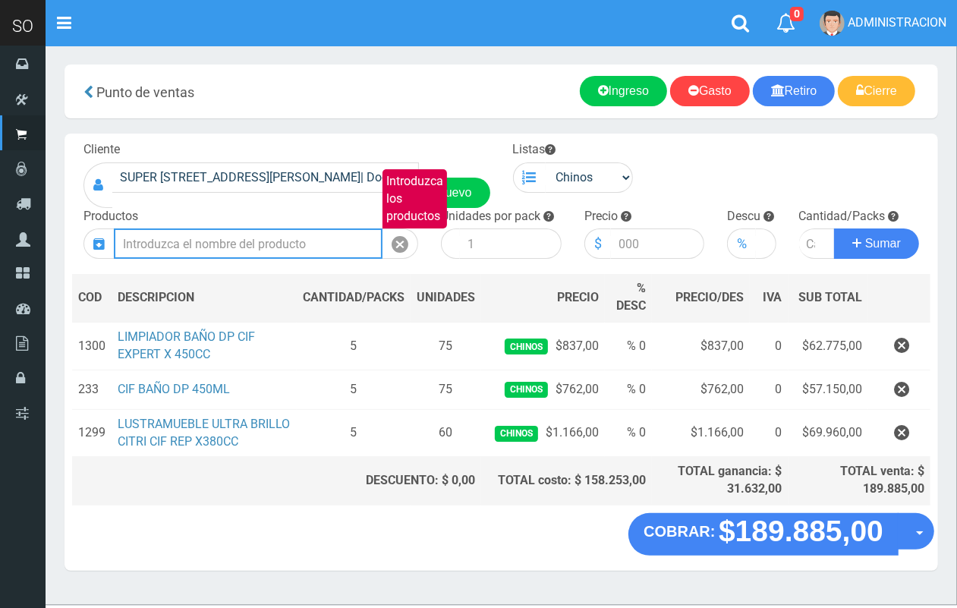
click at [276, 236] on input "Introduzca los productos" at bounding box center [248, 244] width 269 height 30
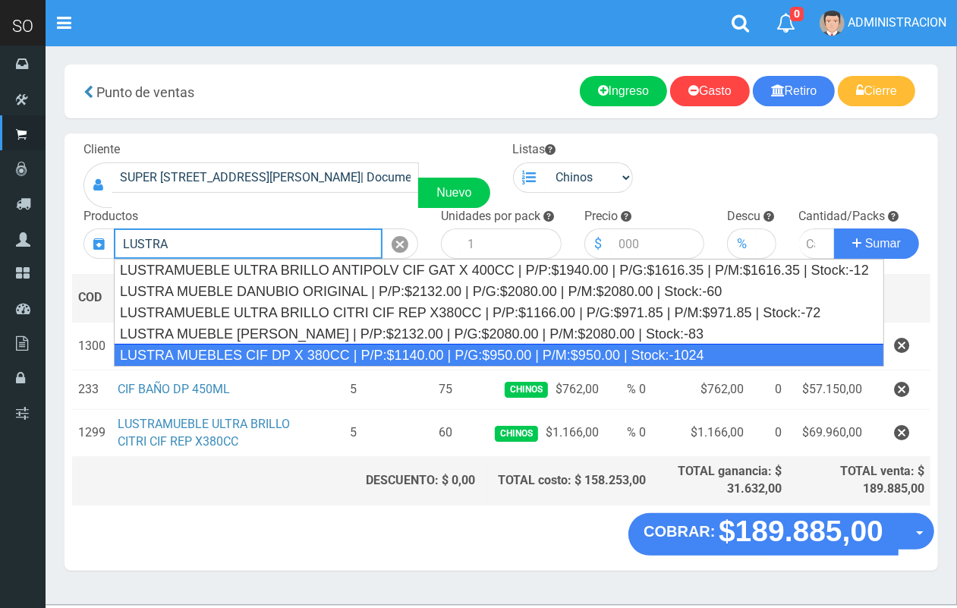
click at [317, 347] on div "LUSTRA MUEBLES CIF DP X 380CC | P/P:$1140.00 | P/G:$950.00 | P/M:$950.00 | Stoc…" at bounding box center [499, 355] width 771 height 23
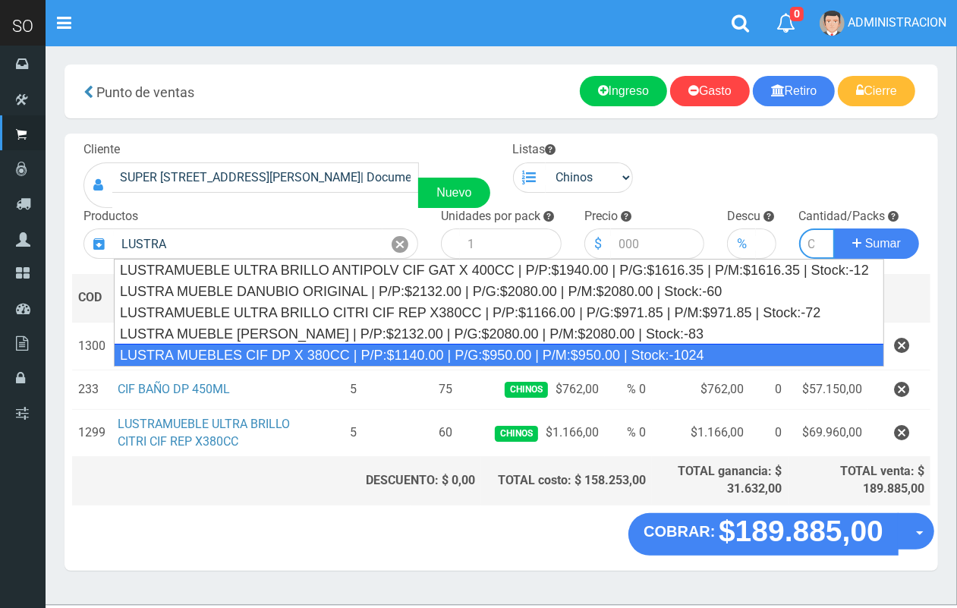
type input "LUSTRA MUEBLES CIF DP X 380CC | P/P:$1140.00 | P/G:$950.00 | P/M:$950.00 | Stoc…"
type input "15"
type input "1140.00"
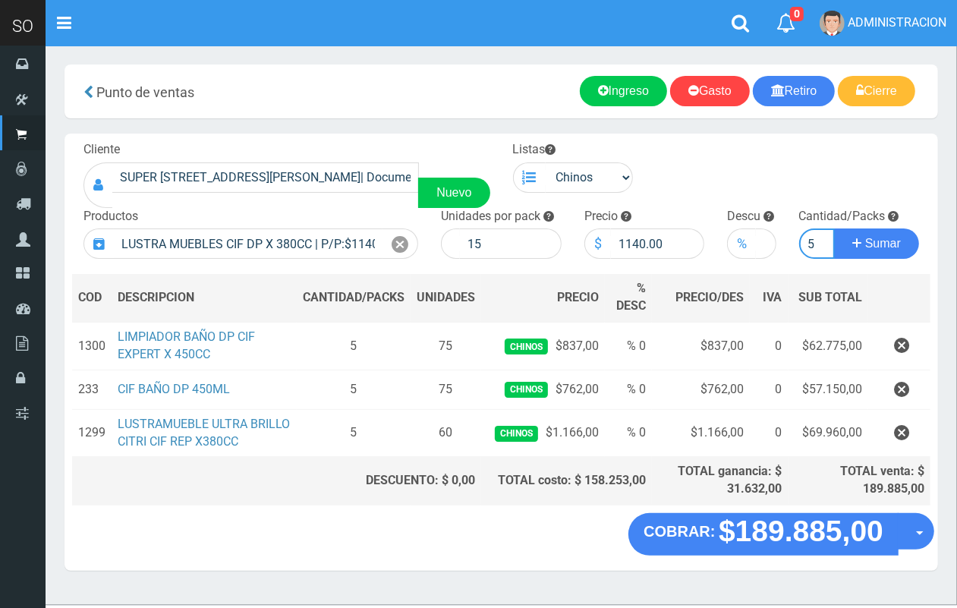
scroll to position [0, 2]
type input "5"
click at [834, 229] on button "Sumar" at bounding box center [876, 244] width 85 height 30
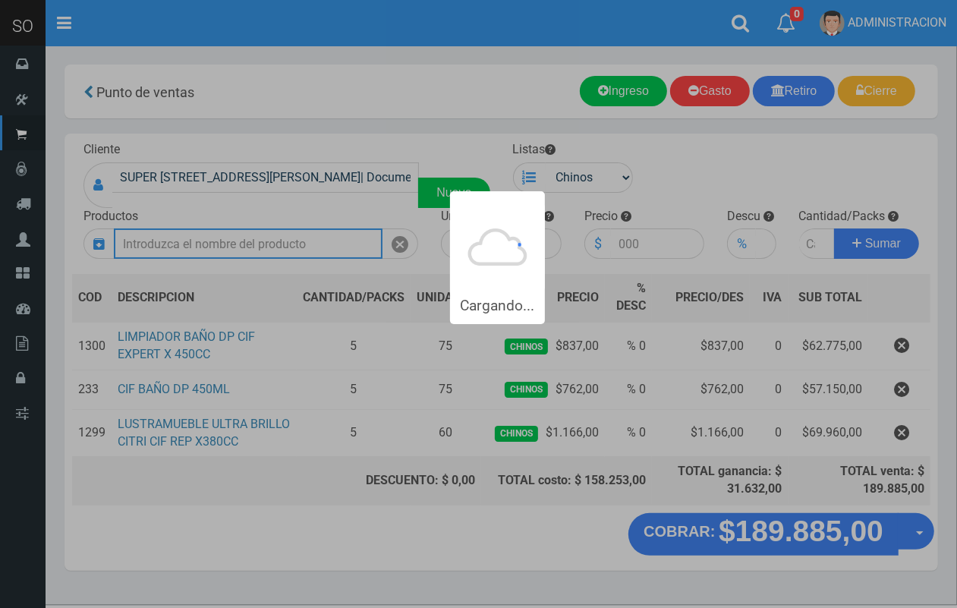
scroll to position [0, 0]
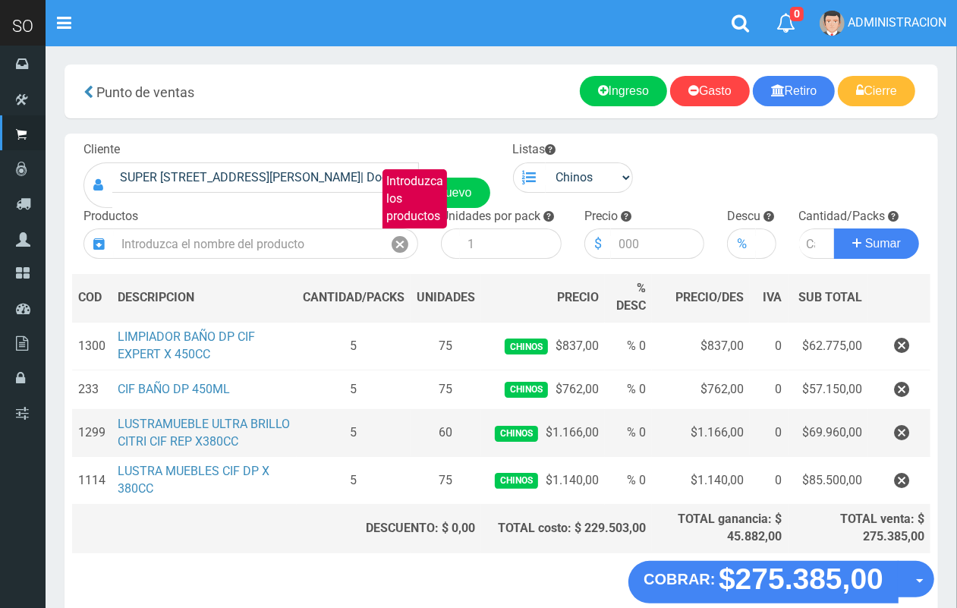
click at [207, 430] on td "LUSTRAMUEBLE ULTRA BRILLO CITRI CIF REP X380CC" at bounding box center [204, 433] width 185 height 48
click at [196, 425] on link "LUSTRAMUEBLE ULTRA BRILLO CITRI CIF REP X380CC" at bounding box center [204, 433] width 172 height 32
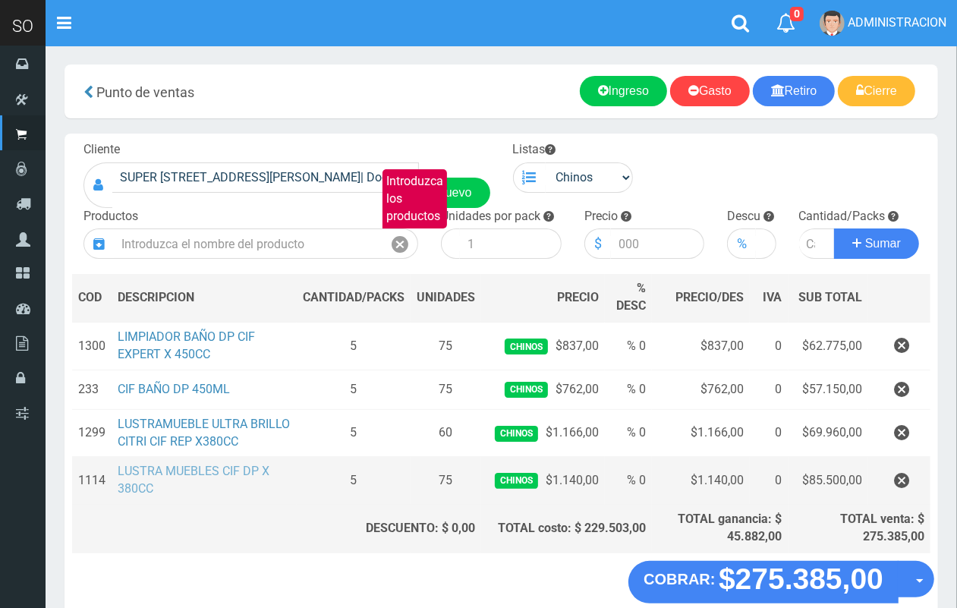
click at [194, 475] on link "LUSTRA MUEBLES CIF DP X 380CC" at bounding box center [194, 480] width 152 height 32
click at [906, 481] on icon "button" at bounding box center [901, 481] width 15 height 27
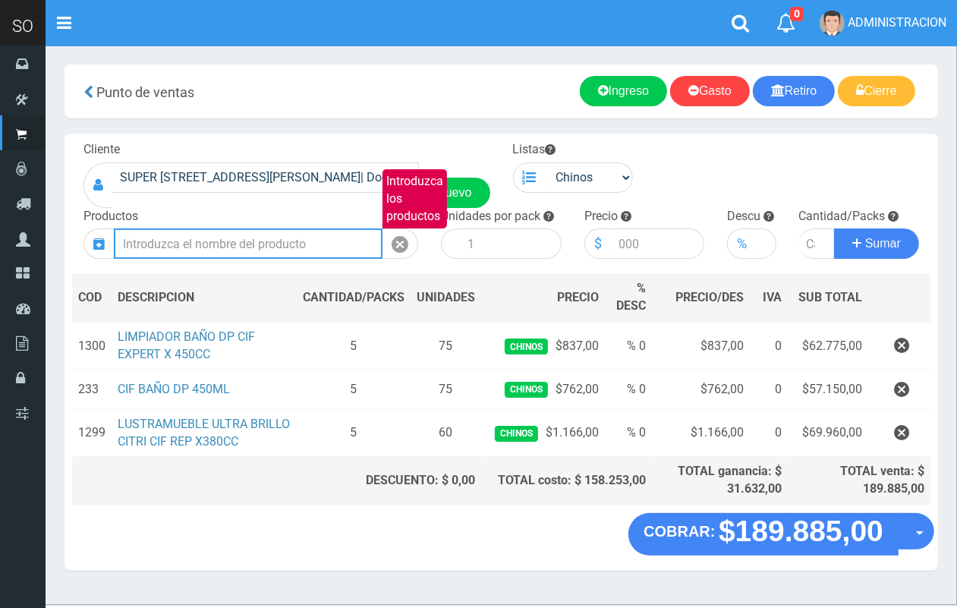
click at [266, 232] on input "Introduzca los productos" at bounding box center [248, 244] width 269 height 30
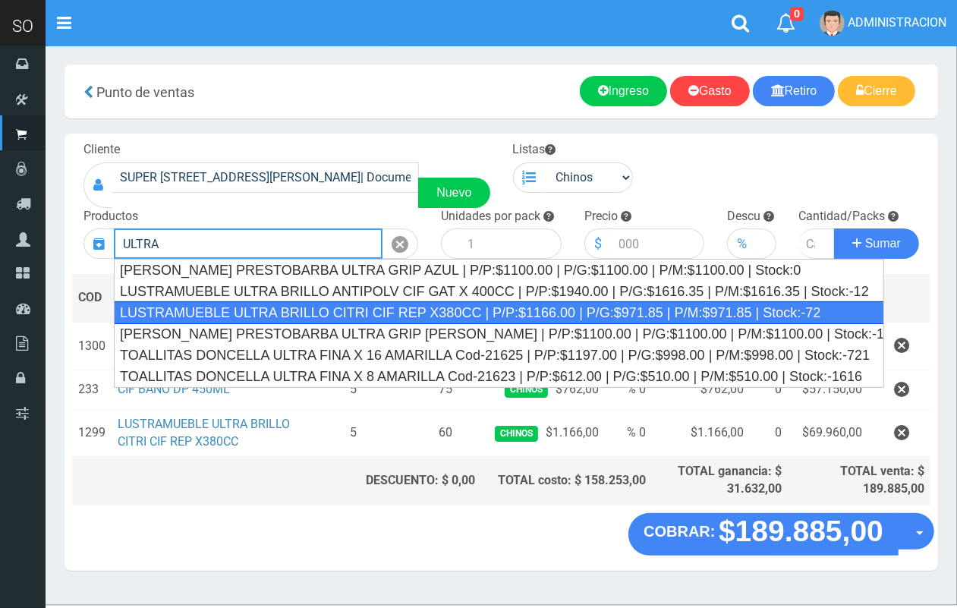
click at [288, 307] on div "LUSTRAMUEBLE ULTRA BRILLO CITRI CIF REP X380CC | P/P:$1166.00 | P/G:$971.85 | P…" at bounding box center [499, 312] width 771 height 23
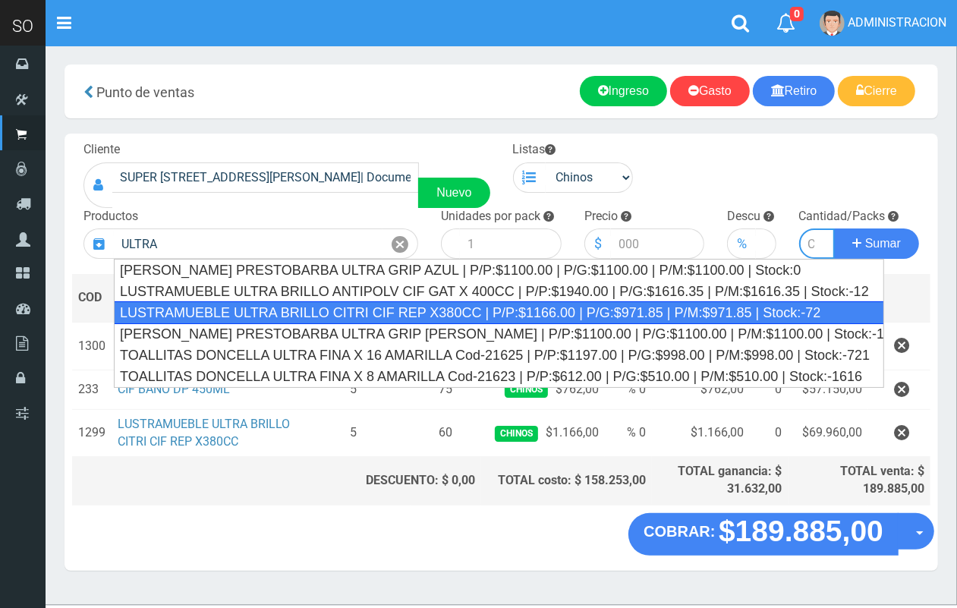
type input "LUSTRAMUEBLE ULTRA BRILLO CITRI CIF REP X380CC | P/P:$1166.00 | P/G:$971.85 | P…"
type input "15"
type input "1166.00"
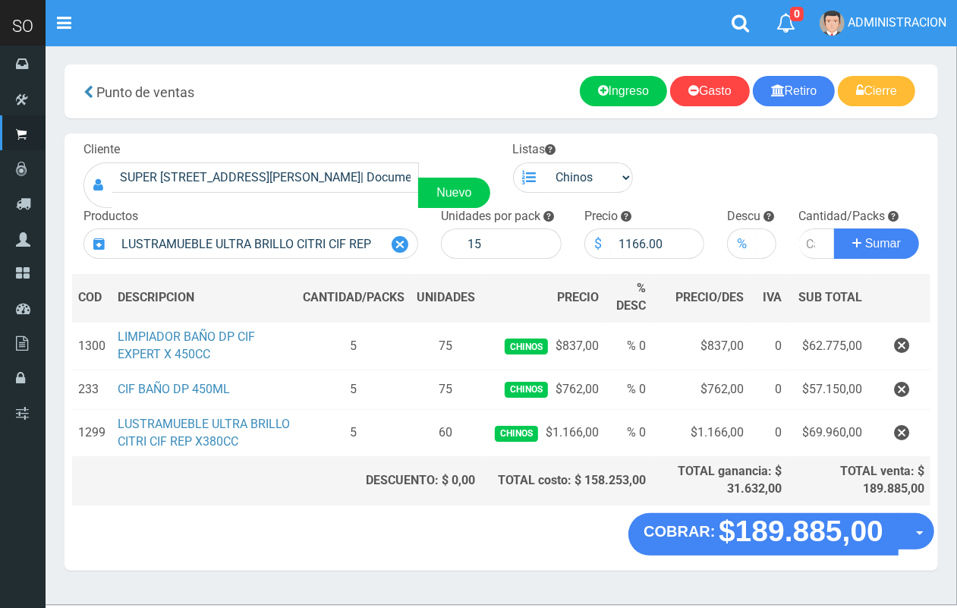
click at [407, 240] on icon at bounding box center [400, 245] width 17 height 22
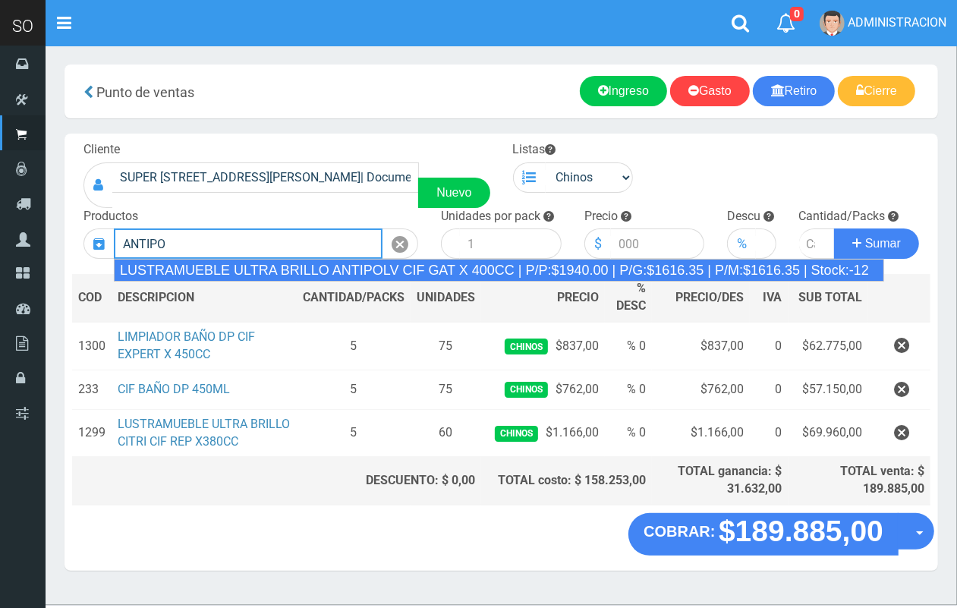
click at [248, 266] on div "LUSTRAMUEBLE ULTRA BRILLO ANTIPOLV CIF GAT X 400CC | P/P:$1940.00 | P/G:$1616.3…" at bounding box center [499, 270] width 771 height 23
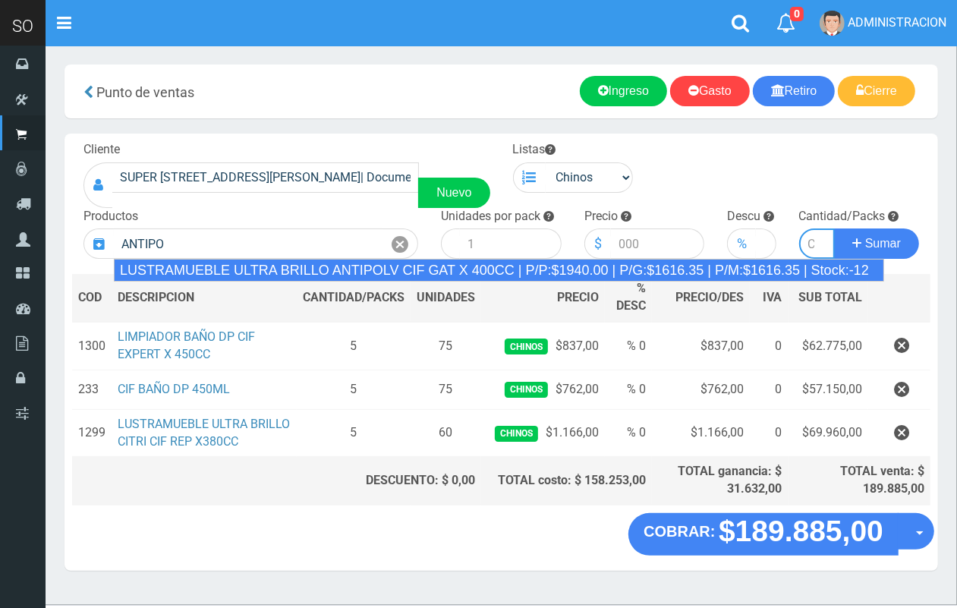
type input "LUSTRAMUEBLE ULTRA BRILLO ANTIPOLV CIF GAT X 400CC | P/P:$1940.00 | P/G:$1616.3…"
type input "12"
type input "1940.00"
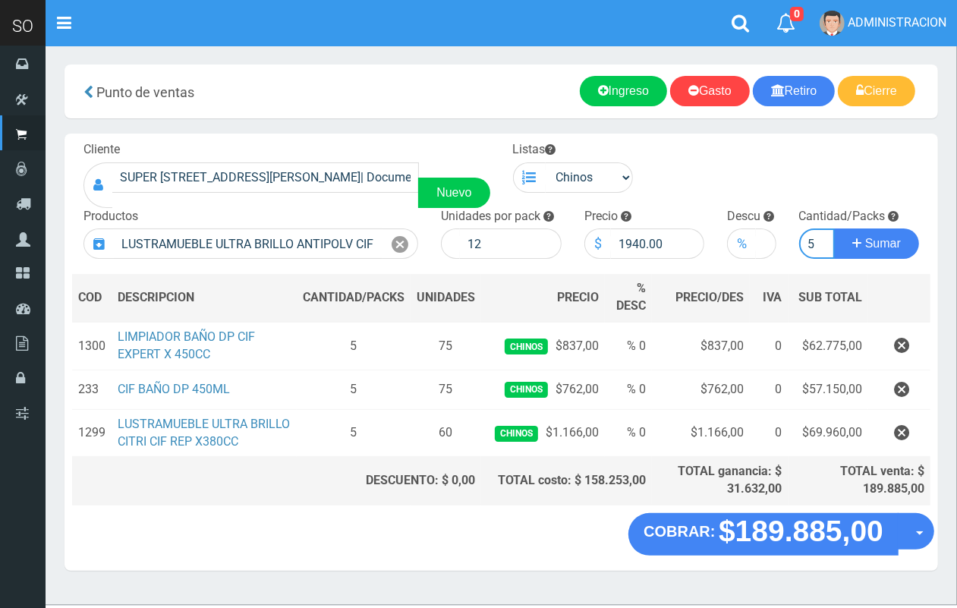
scroll to position [0, 2]
type input "5"
click at [834, 229] on button "Sumar" at bounding box center [876, 244] width 85 height 30
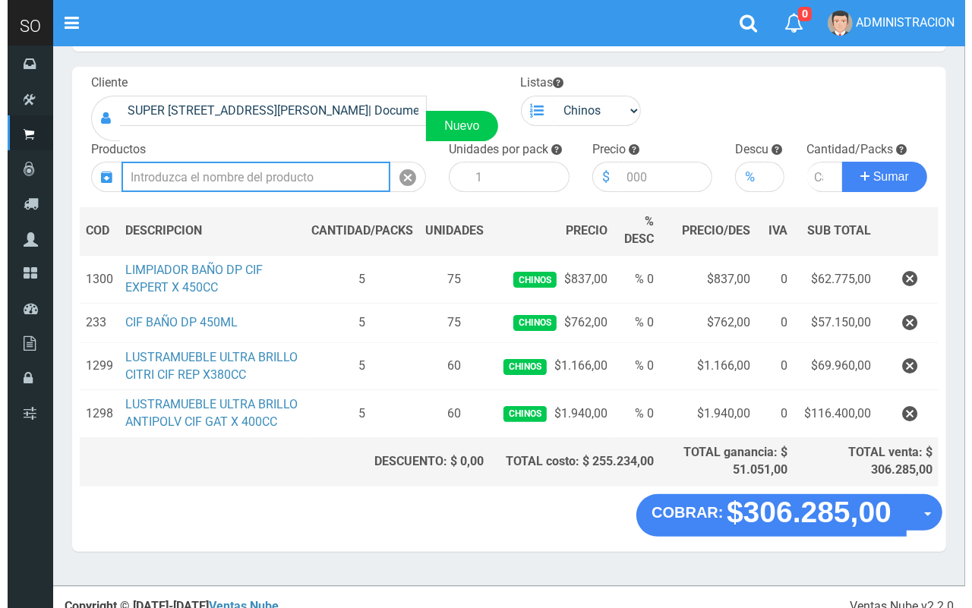
scroll to position [80, 0]
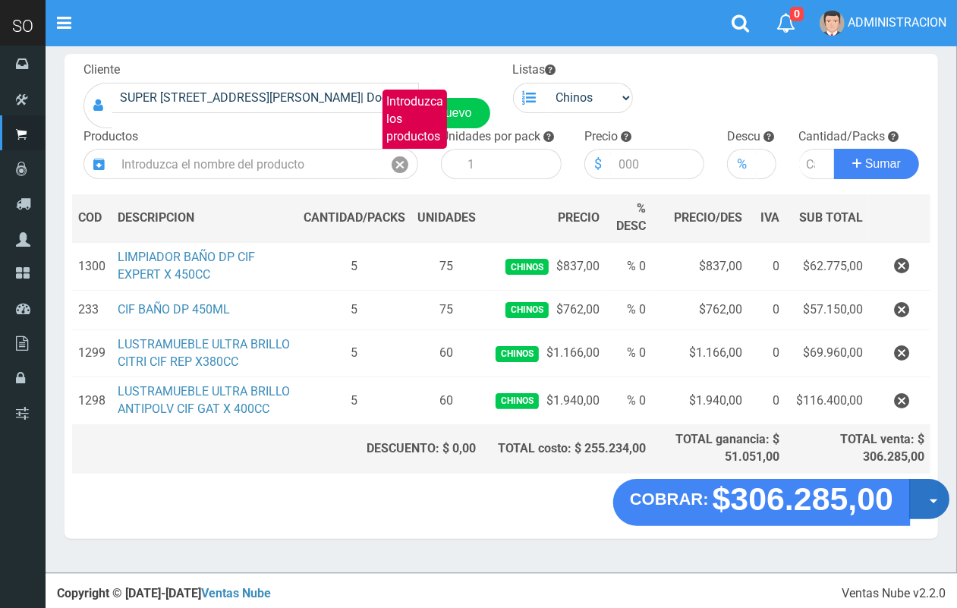
click at [926, 507] on button "Opciones" at bounding box center [930, 499] width 40 height 40
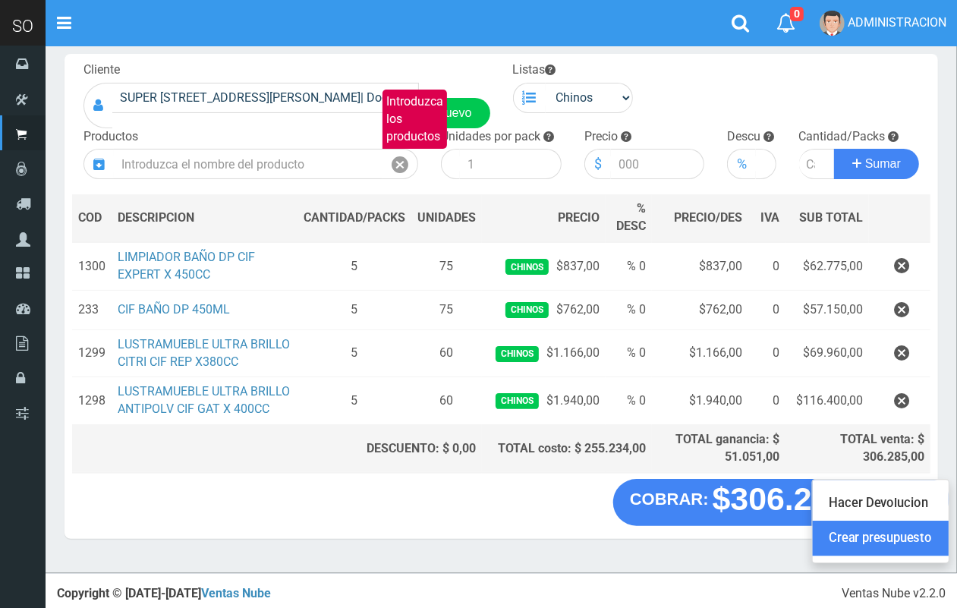
click at [916, 537] on link "Crear presupuesto" at bounding box center [881, 538] width 136 height 35
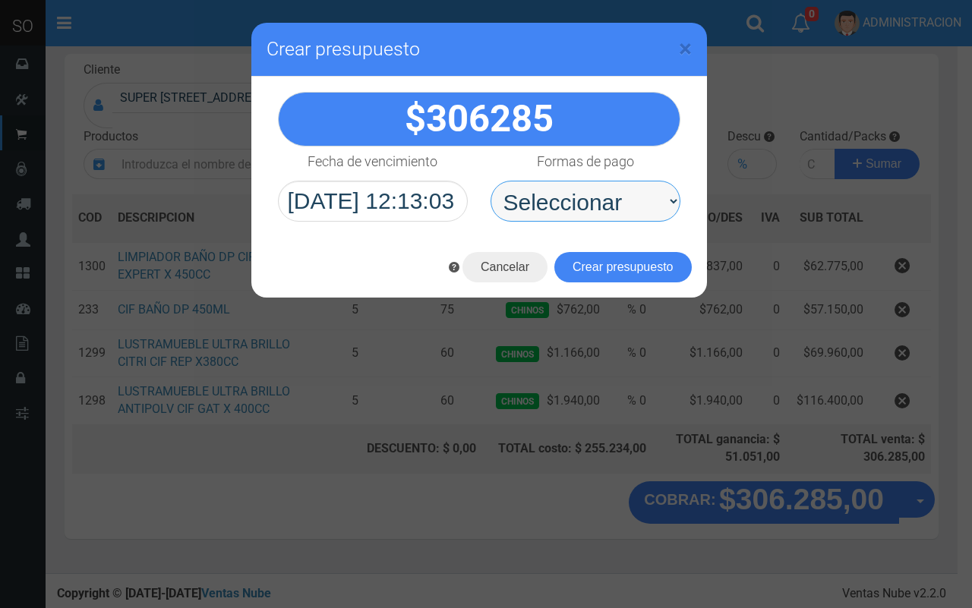
click at [520, 188] on select "Seleccionar Efectivo Tarjeta de Crédito Depósito Débito" at bounding box center [585, 201] width 190 height 41
select select "Efectivo"
click at [490, 181] on select "Seleccionar Efectivo Tarjeta de Crédito Depósito Débito" at bounding box center [585, 201] width 190 height 41
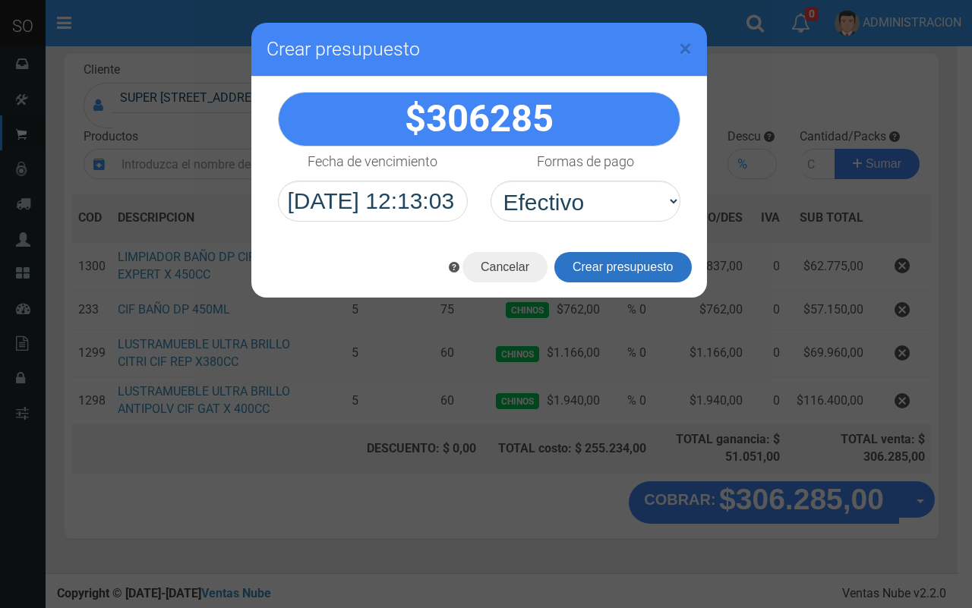
click at [571, 273] on button "Crear presupuesto" at bounding box center [622, 267] width 137 height 30
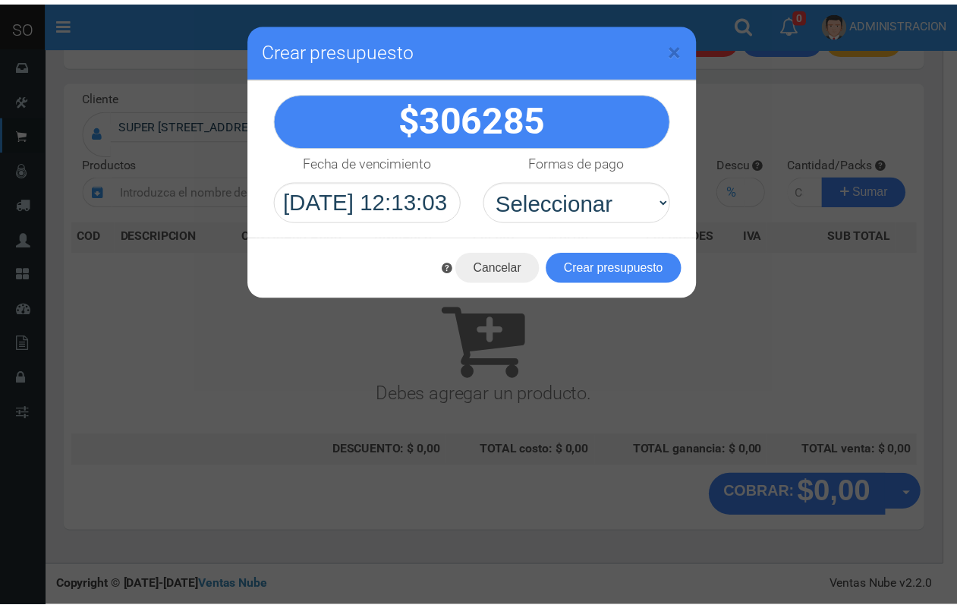
scroll to position [46, 0]
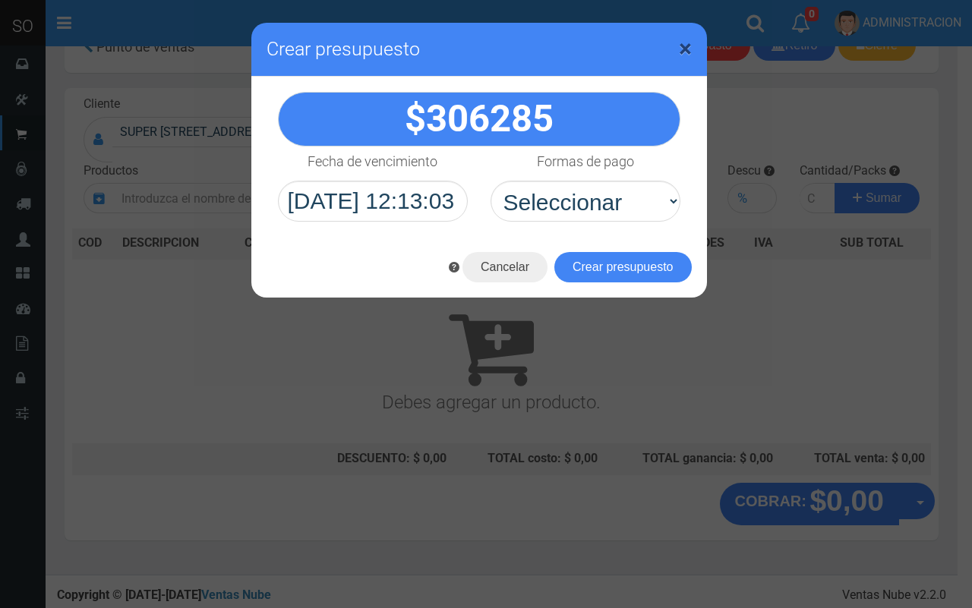
click at [689, 39] on span "×" at bounding box center [685, 48] width 13 height 29
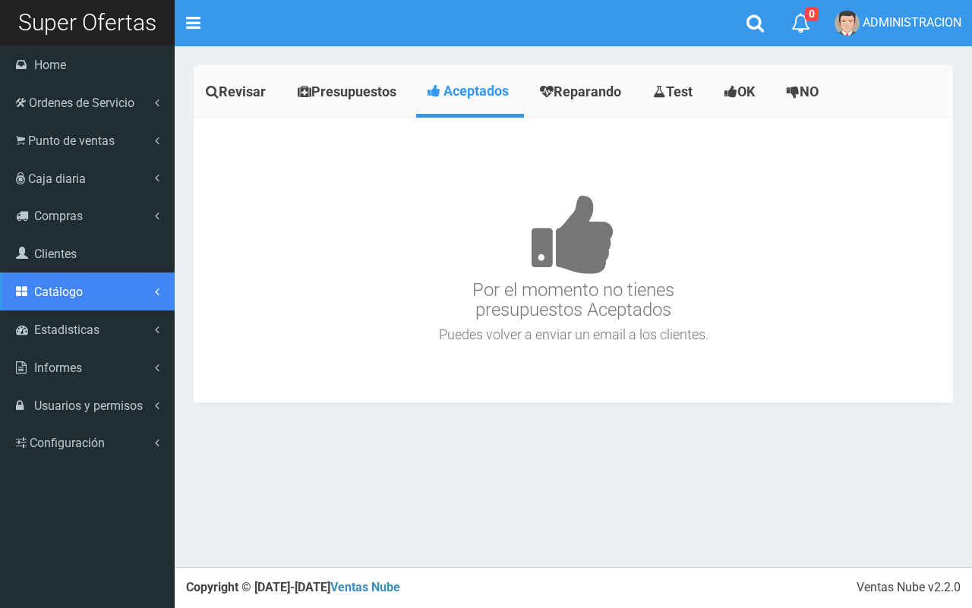
click at [65, 281] on link "Catálogo" at bounding box center [87, 292] width 175 height 38
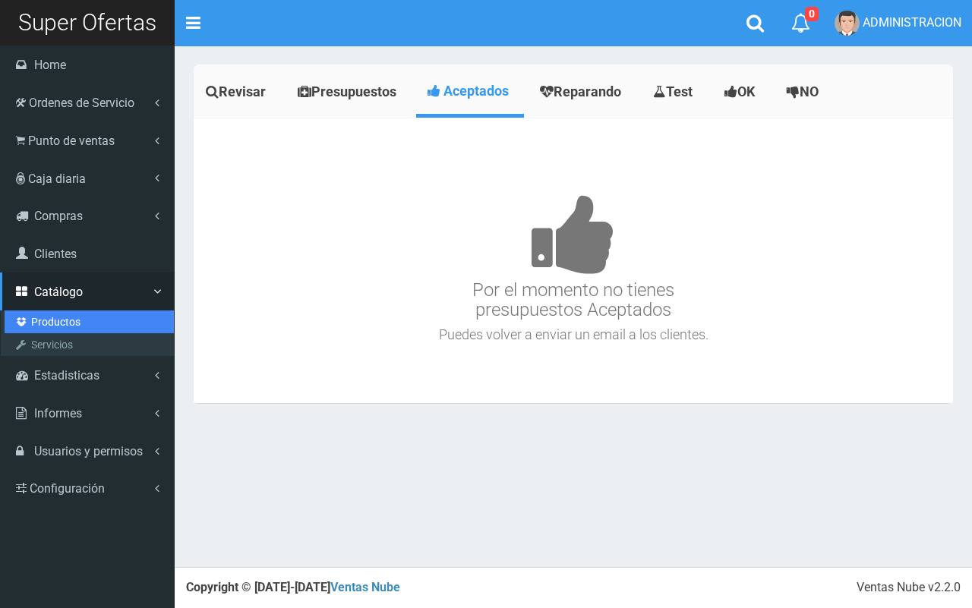
click at [76, 320] on link "Productos" at bounding box center [89, 322] width 169 height 23
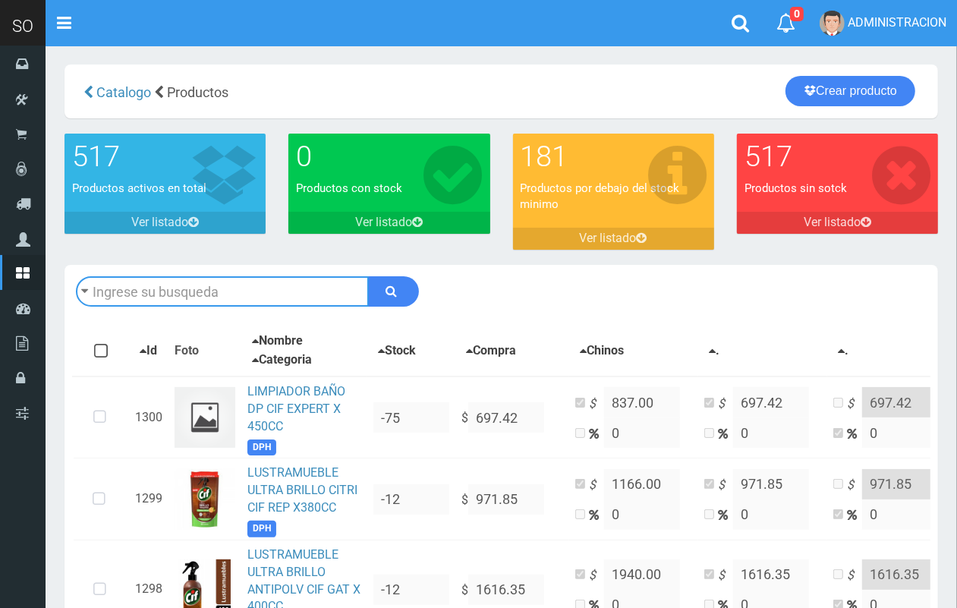
click at [249, 279] on input "text" at bounding box center [222, 291] width 293 height 30
type input "CIF"
click at [368, 276] on button "submit" at bounding box center [393, 291] width 51 height 30
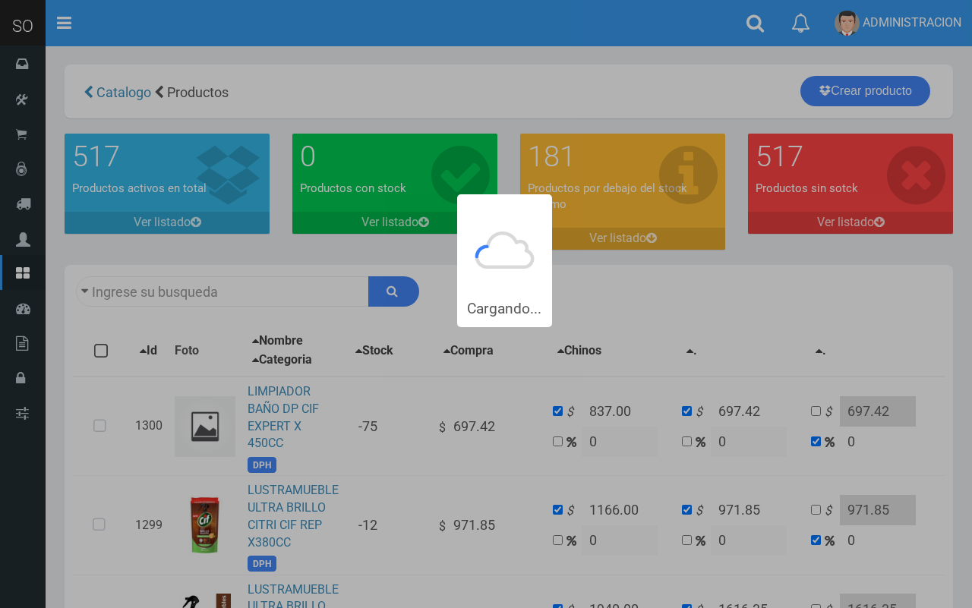
type input "CIF"
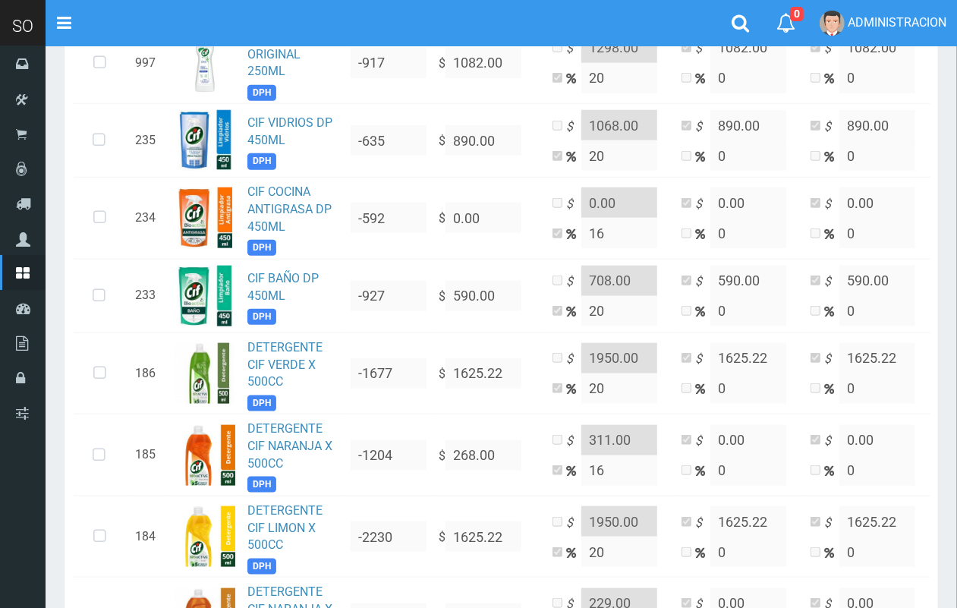
scroll to position [1125, 0]
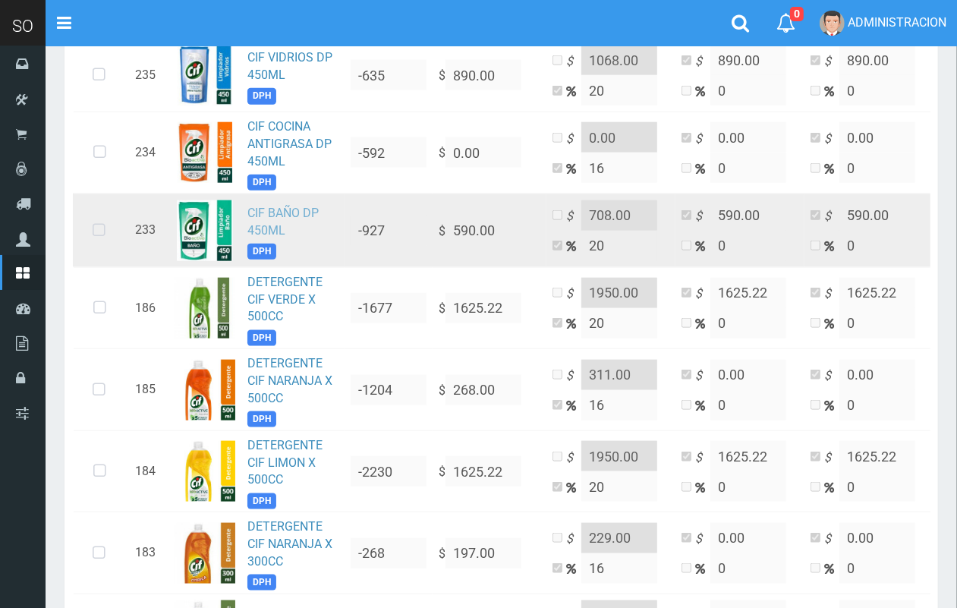
click at [286, 209] on link "CIF BAÑO DP 450ML" at bounding box center [283, 222] width 71 height 32
click at [103, 233] on icon at bounding box center [99, 231] width 40 height 50
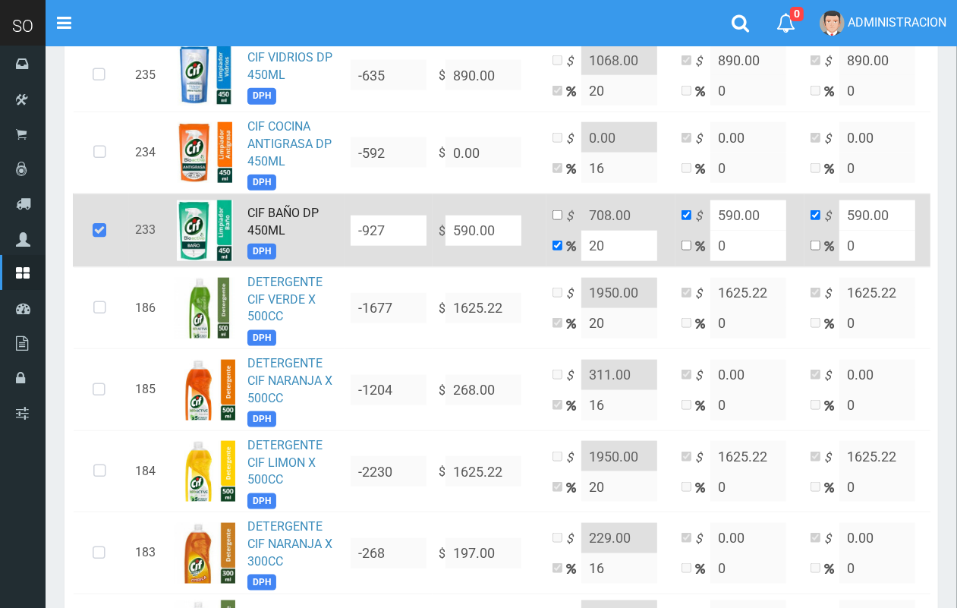
drag, startPoint x: 497, startPoint y: 232, endPoint x: 415, endPoint y: 239, distance: 83.1
click at [415, 239] on tr "233 CIF BAÑO DP 450ML DPH -927 $ 590.00 $ 708.00 20 $ 590.00 0 $ 590.00 0 Edita…" at bounding box center [526, 231] width 907 height 74
type input "6"
type input "7.2"
type input "6"
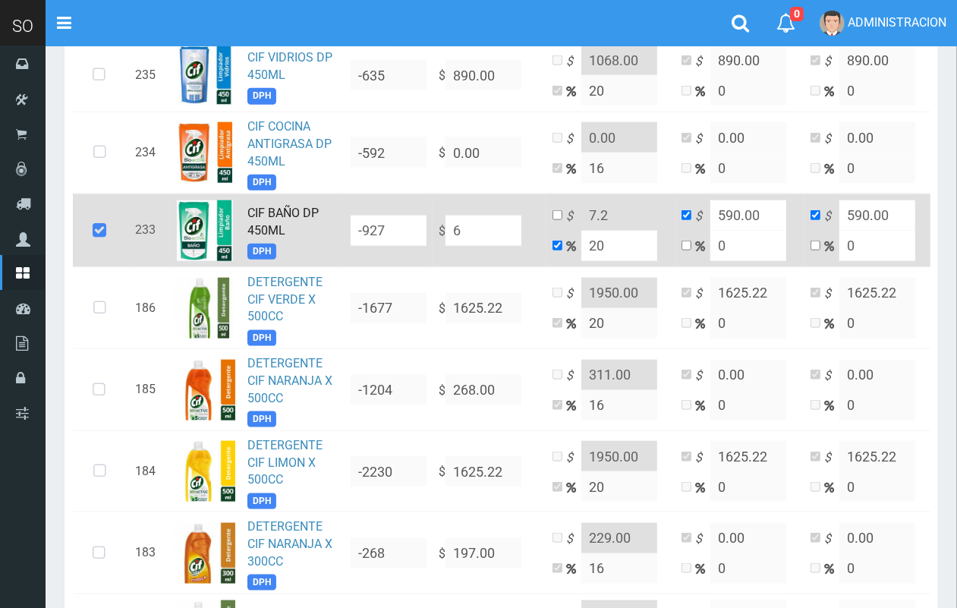
type input "6"
type input "63"
type input "75.6"
type input "63"
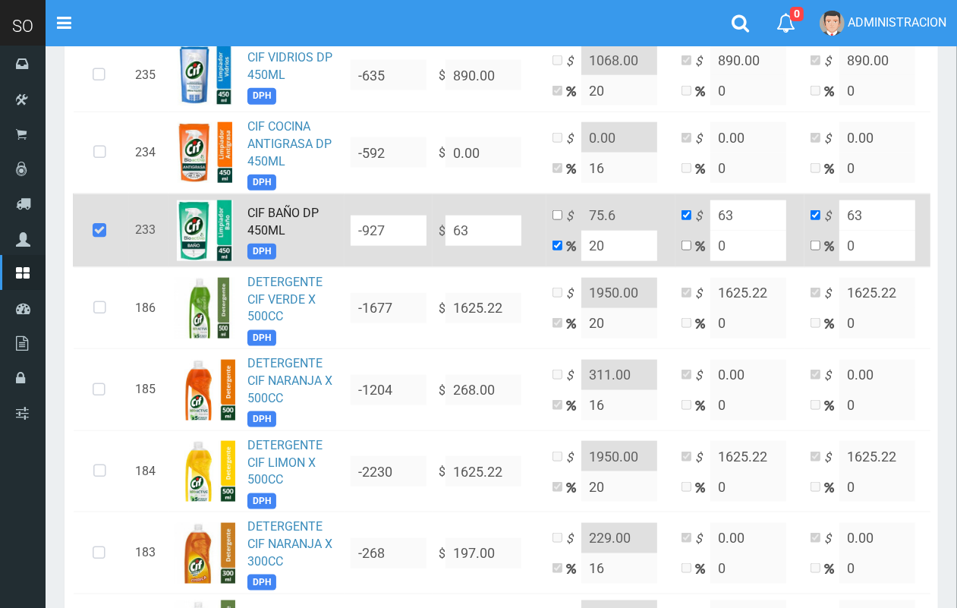
type input "635"
type input "762"
type input "635"
type input "635.1"
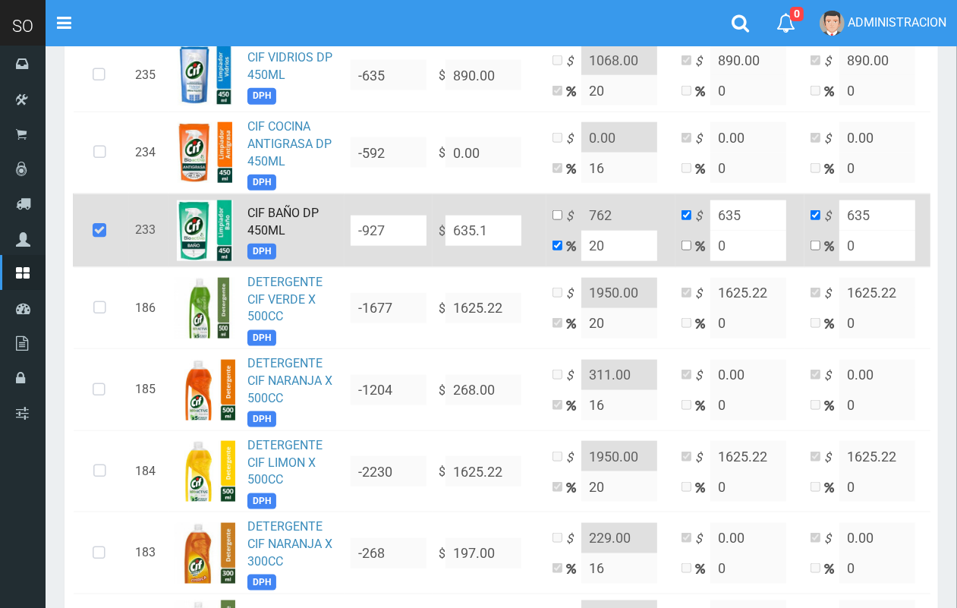
type input "762.12"
type input "635.1"
type input "635.14"
type input "762.168"
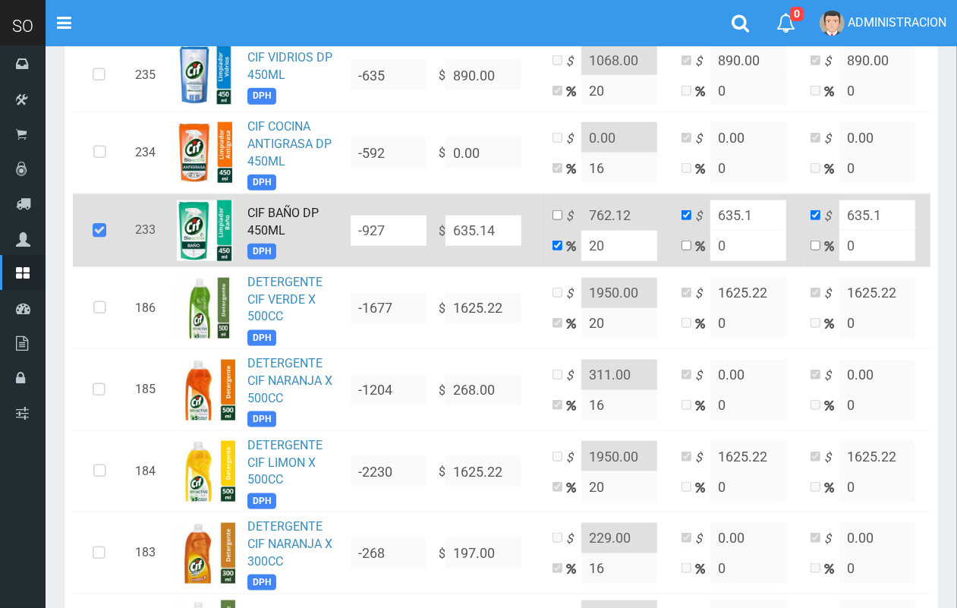
type input "635.14"
drag, startPoint x: 556, startPoint y: 213, endPoint x: 617, endPoint y: 213, distance: 61.5
click at [556, 214] on input "checkbox" at bounding box center [558, 215] width 10 height 10
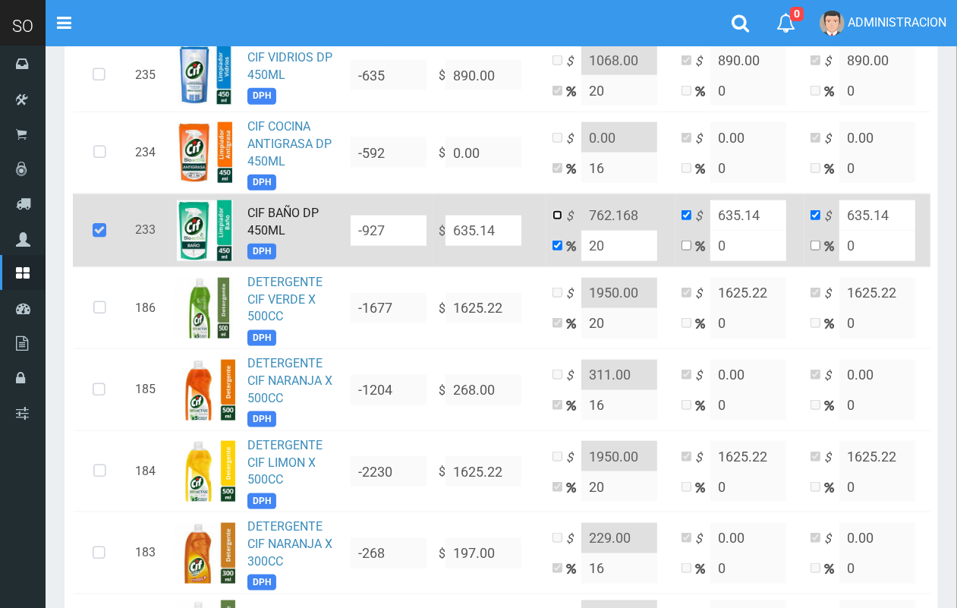
checkbox input "true"
checkbox input "false"
drag, startPoint x: 616, startPoint y: 213, endPoint x: 667, endPoint y: 216, distance: 50.3
click at [667, 216] on td "$ 762.168 20" at bounding box center [611, 231] width 129 height 74
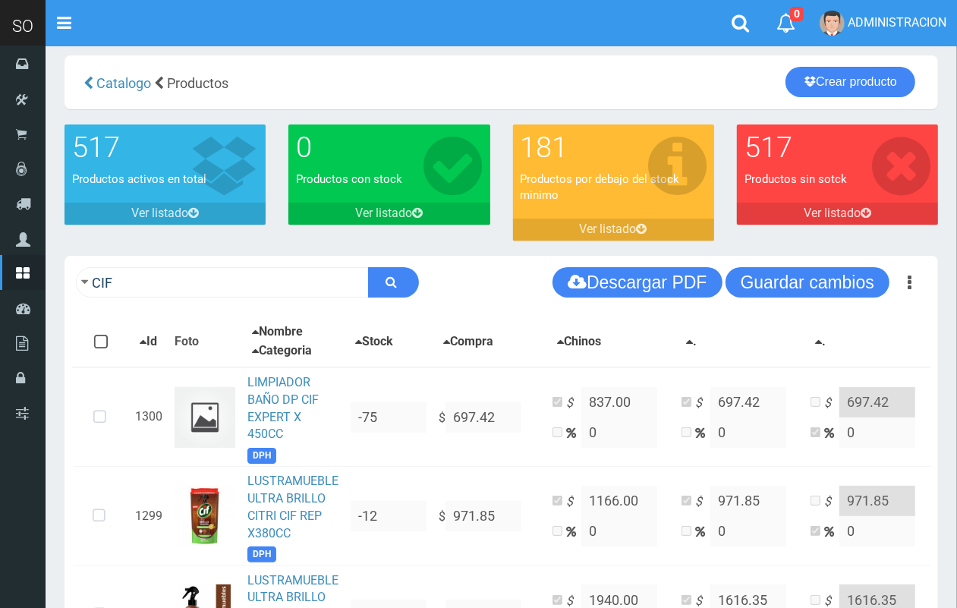
scroll to position [0, 0]
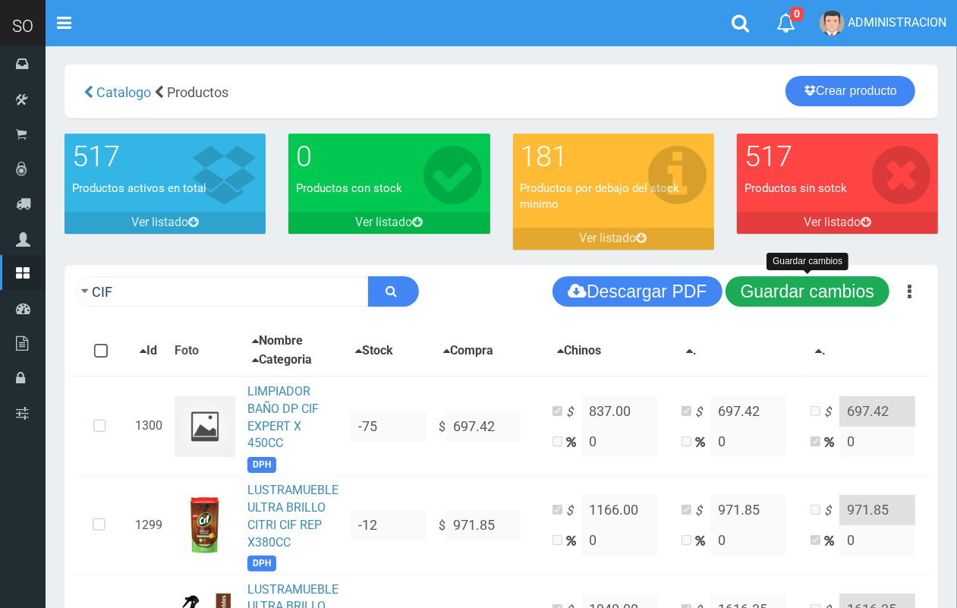
type input "762.00"
click at [798, 302] on button "Guardar cambios" at bounding box center [808, 291] width 164 height 30
click at [825, 292] on button "Guardar cambios" at bounding box center [808, 291] width 164 height 30
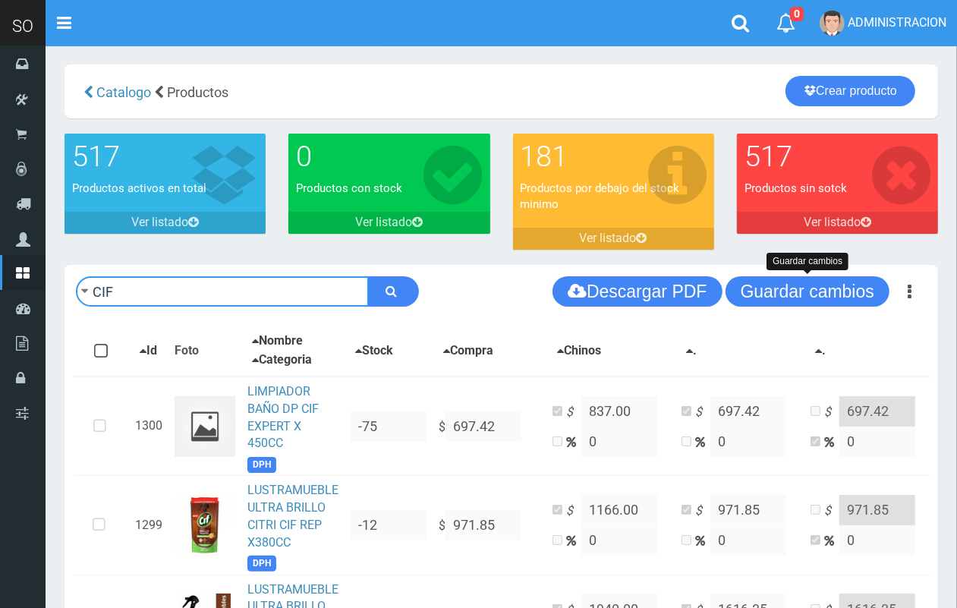
click at [215, 288] on input "CIF" at bounding box center [222, 291] width 293 height 30
drag, startPoint x: 131, startPoint y: 288, endPoint x: 81, endPoint y: 279, distance: 50.9
click at [81, 279] on form "CIF BAÑ" at bounding box center [247, 291] width 343 height 30
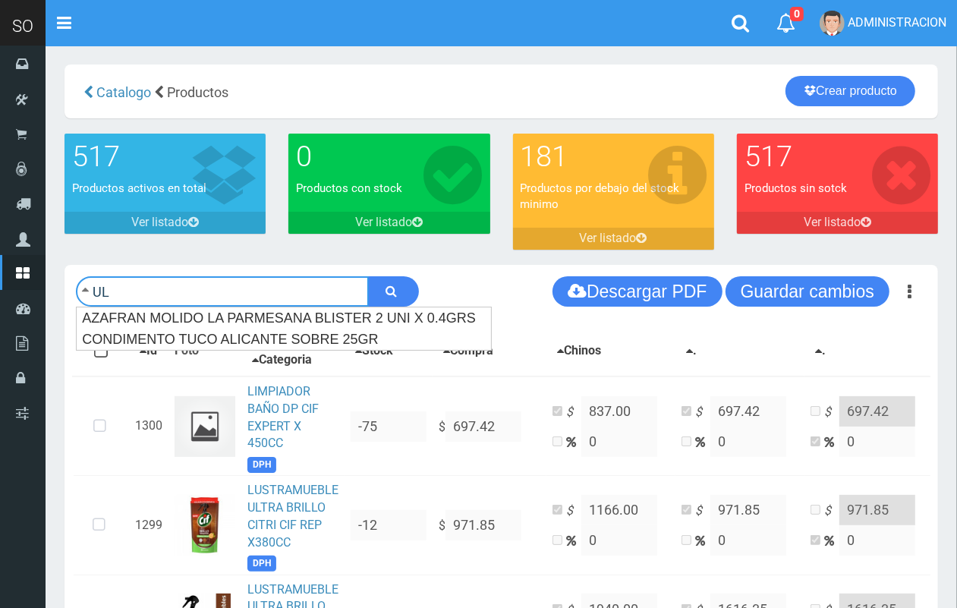
type input "U"
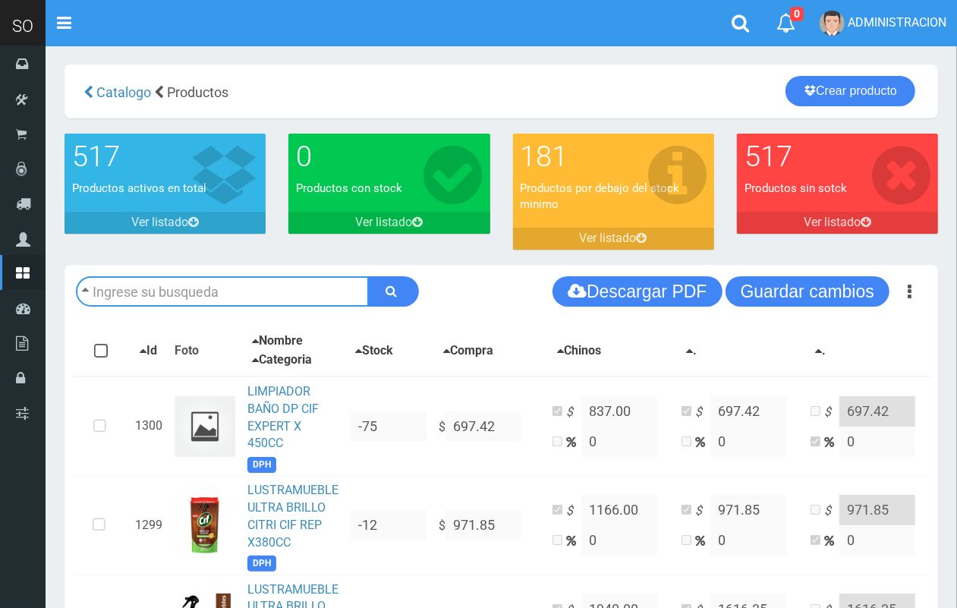
scroll to position [46, 0]
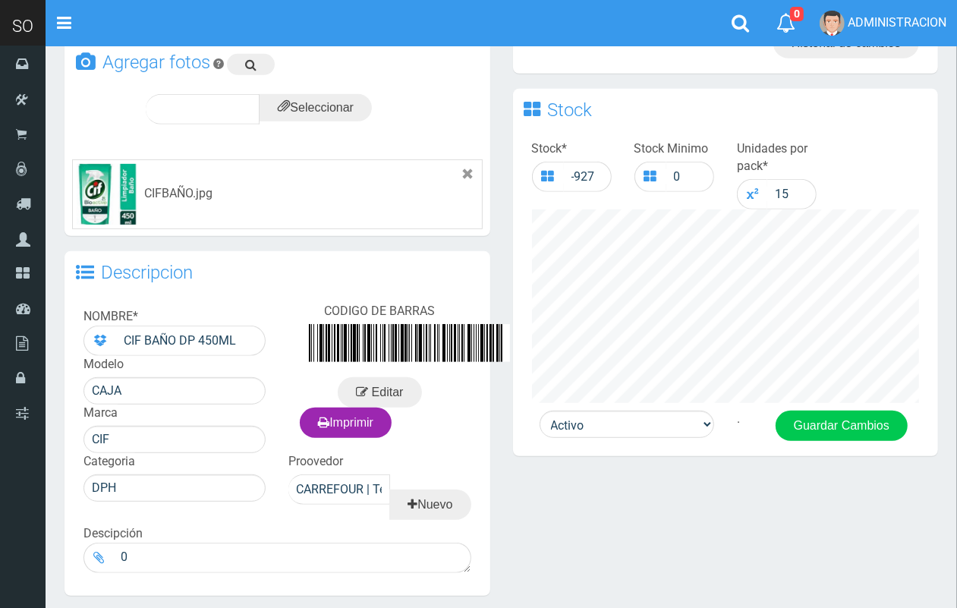
drag, startPoint x: 970, startPoint y: 195, endPoint x: 721, endPoint y: 421, distance: 336.4
click at [917, 416] on html "Cargando... × Nueva alerta Toggle navigation 0" at bounding box center [478, 133] width 957 height 1143
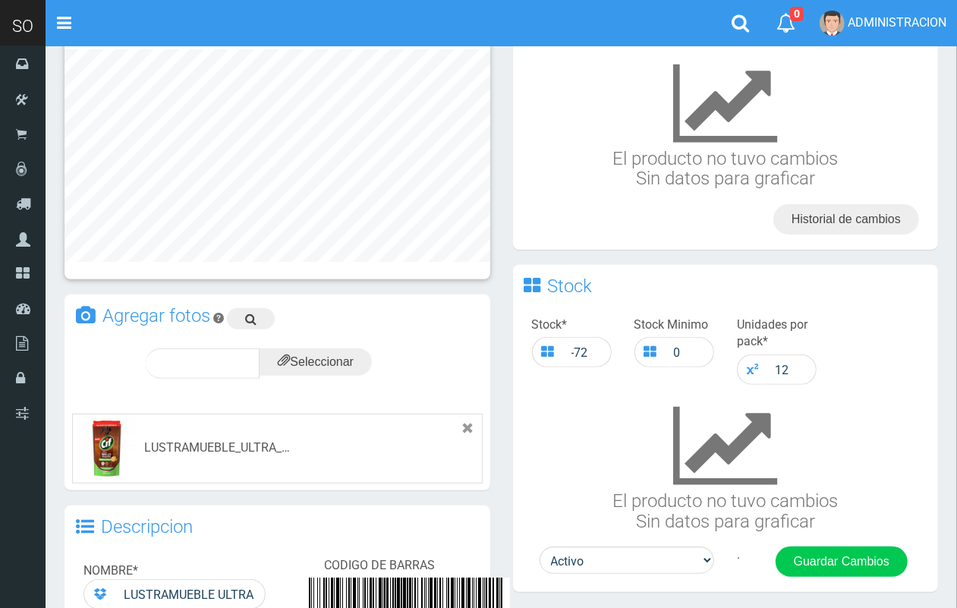
scroll to position [226, 0]
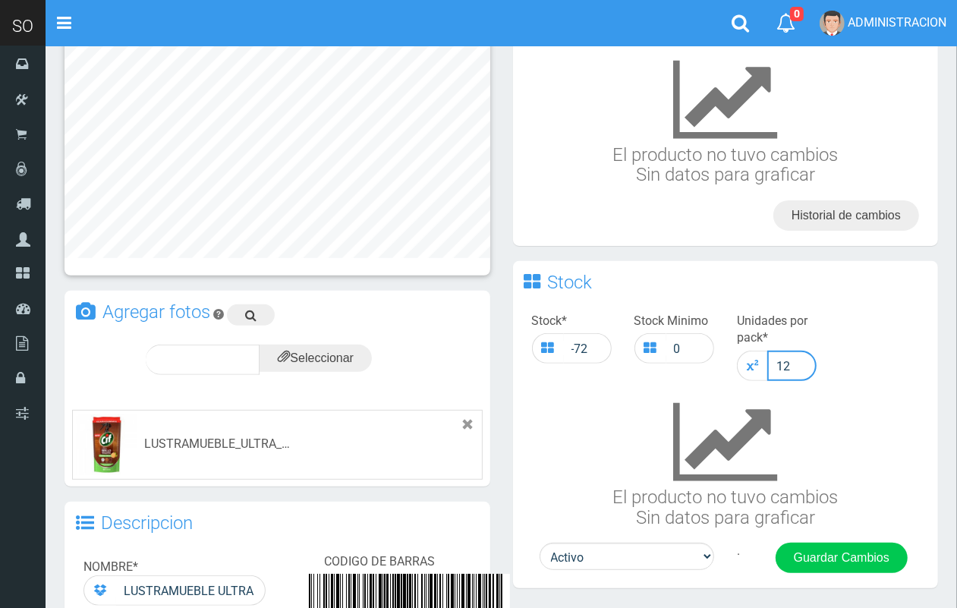
click at [797, 365] on input "12" at bounding box center [792, 366] width 49 height 30
type input "15"
click at [853, 559] on button "Guardar Cambios" at bounding box center [842, 558] width 132 height 30
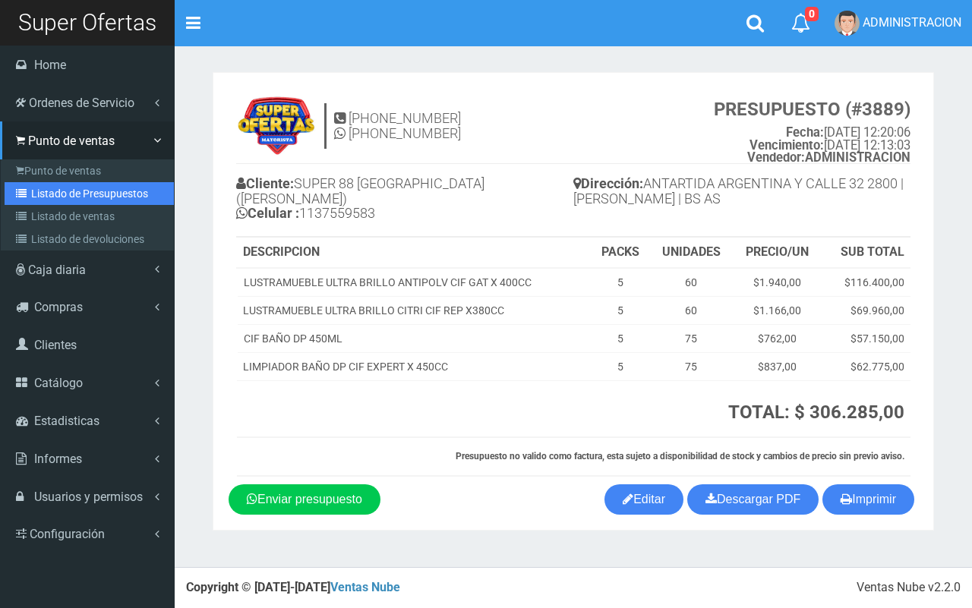
drag, startPoint x: 74, startPoint y: 191, endPoint x: 488, endPoint y: 194, distance: 414.5
click at [74, 190] on link "Listado de Presupuestos" at bounding box center [89, 193] width 169 height 23
